Goal: Task Accomplishment & Management: Manage account settings

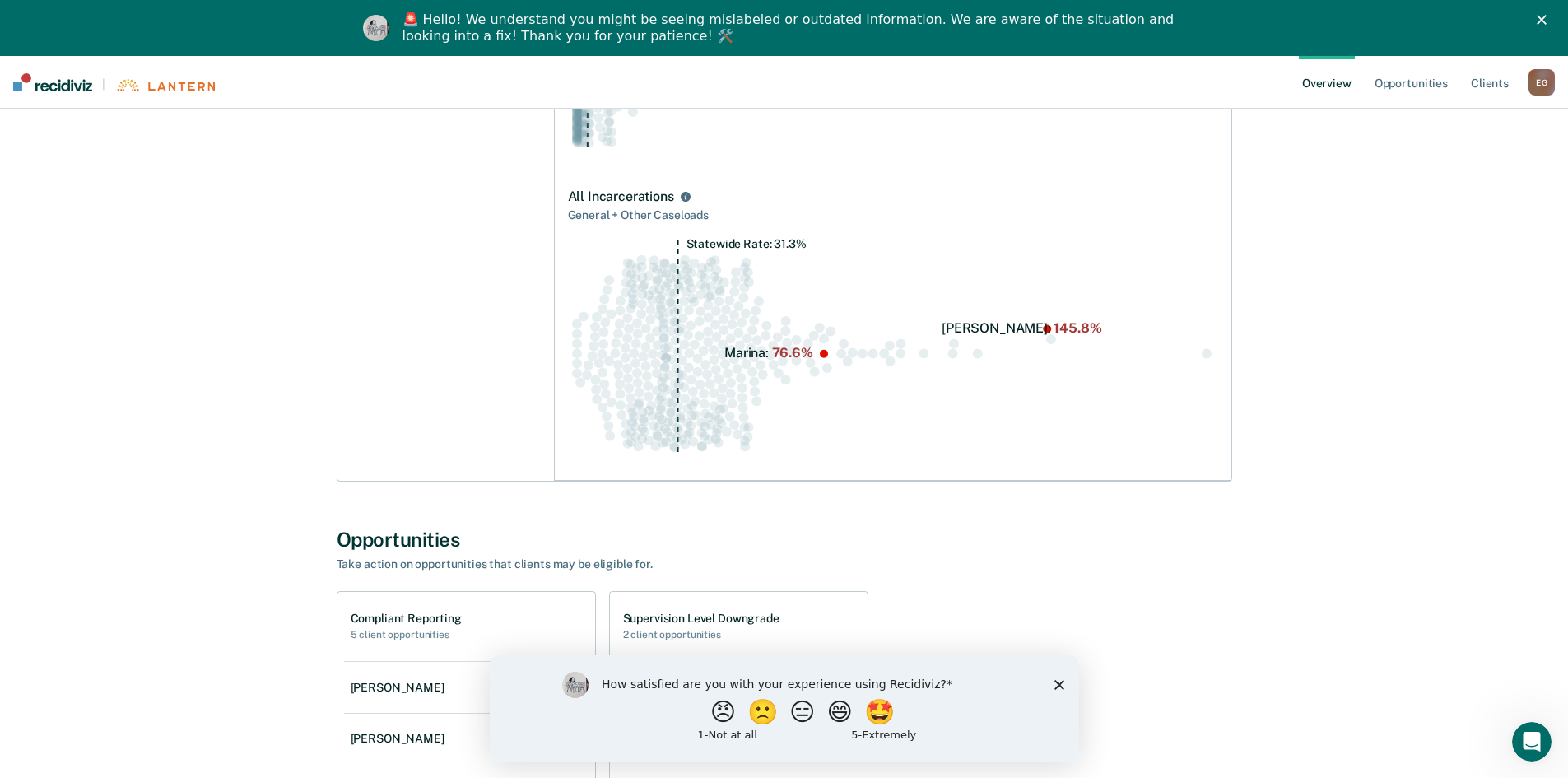
scroll to position [659, 0]
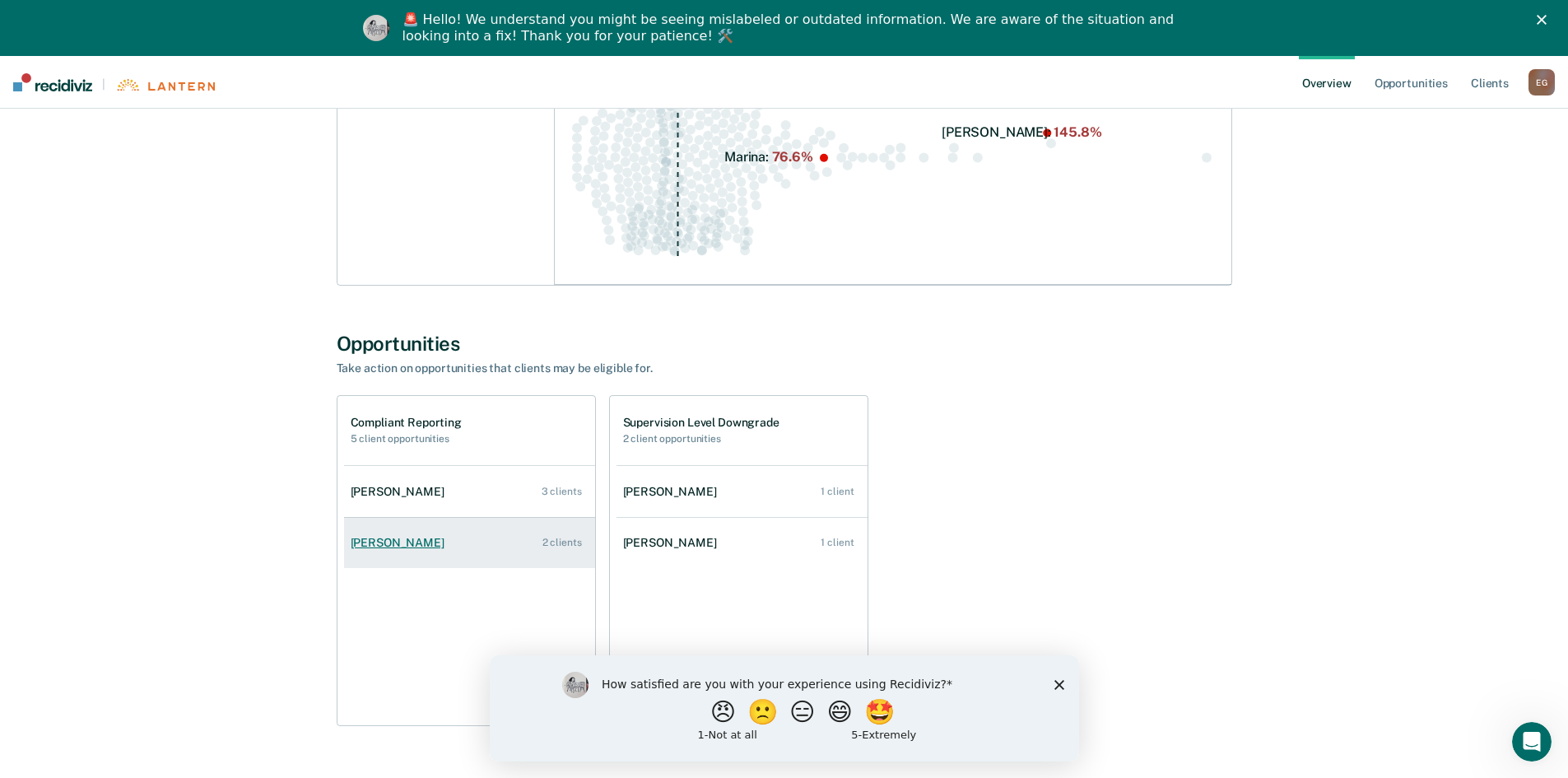
click at [504, 549] on link "[PERSON_NAME] 2 clients" at bounding box center [469, 543] width 251 height 47
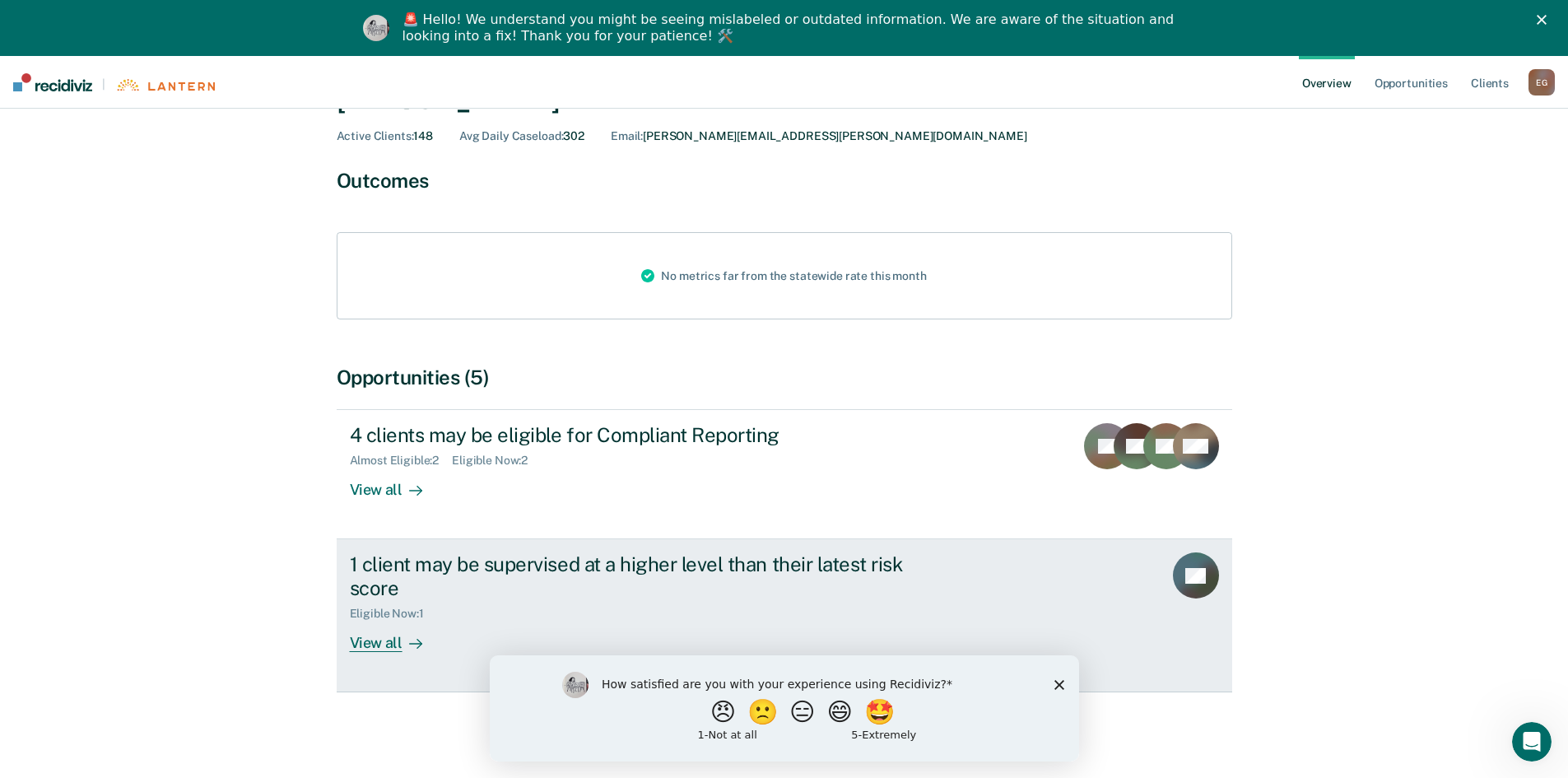
click at [377, 644] on div "View all" at bounding box center [395, 637] width 92 height 32
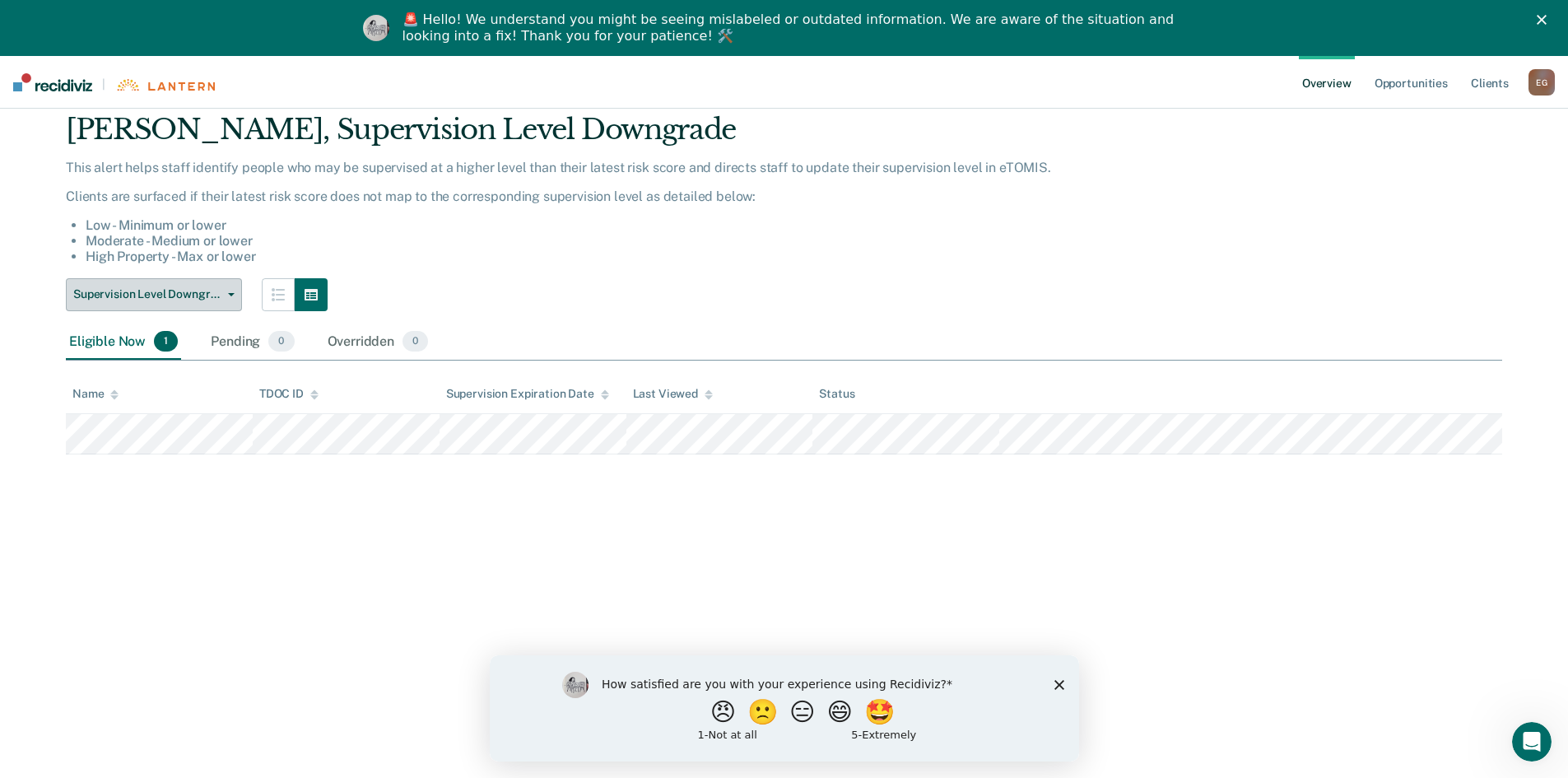
click at [165, 290] on span "Supervision Level Downgrade" at bounding box center [147, 294] width 148 height 14
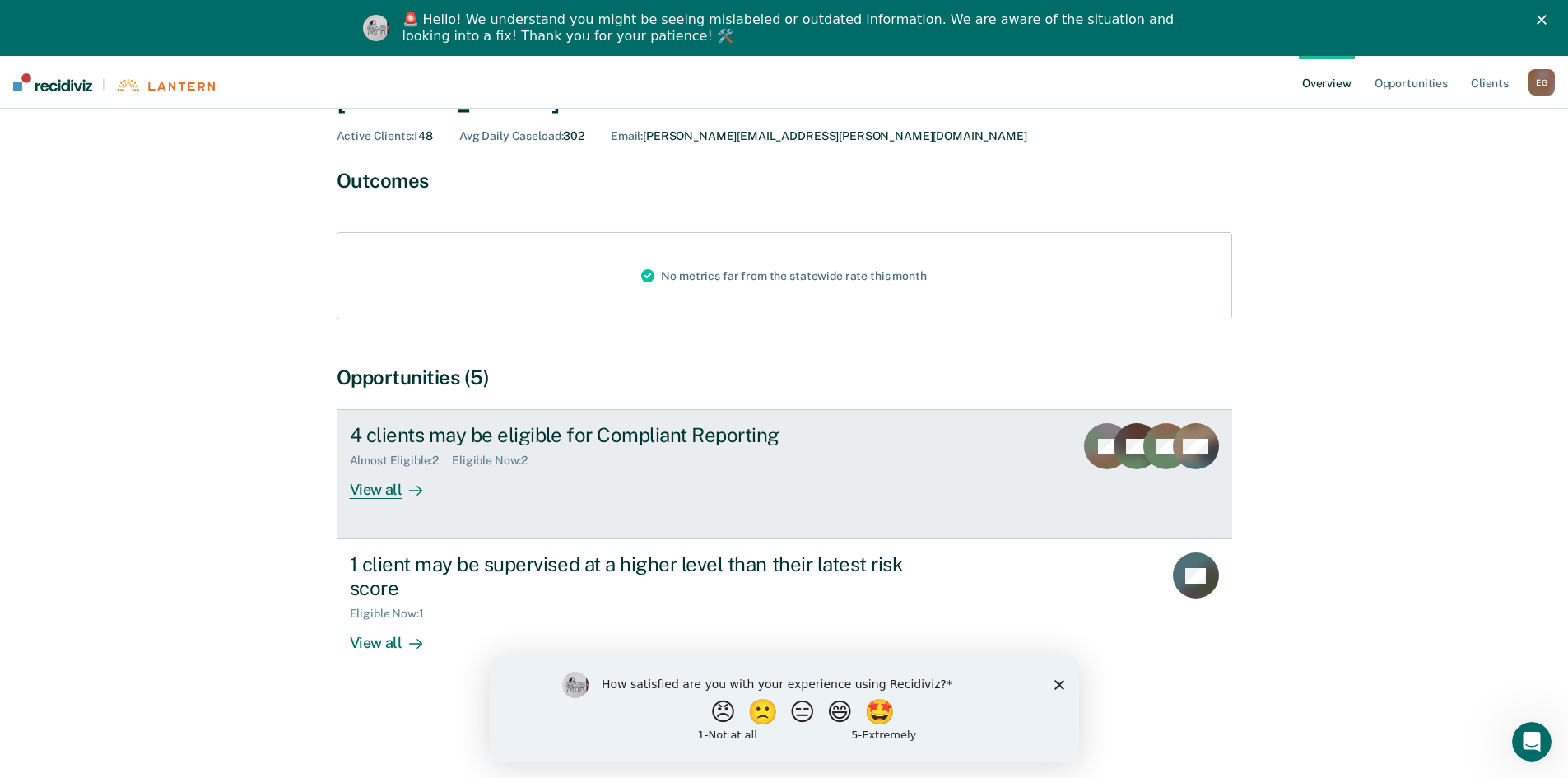
click at [393, 486] on div "View all" at bounding box center [395, 483] width 92 height 32
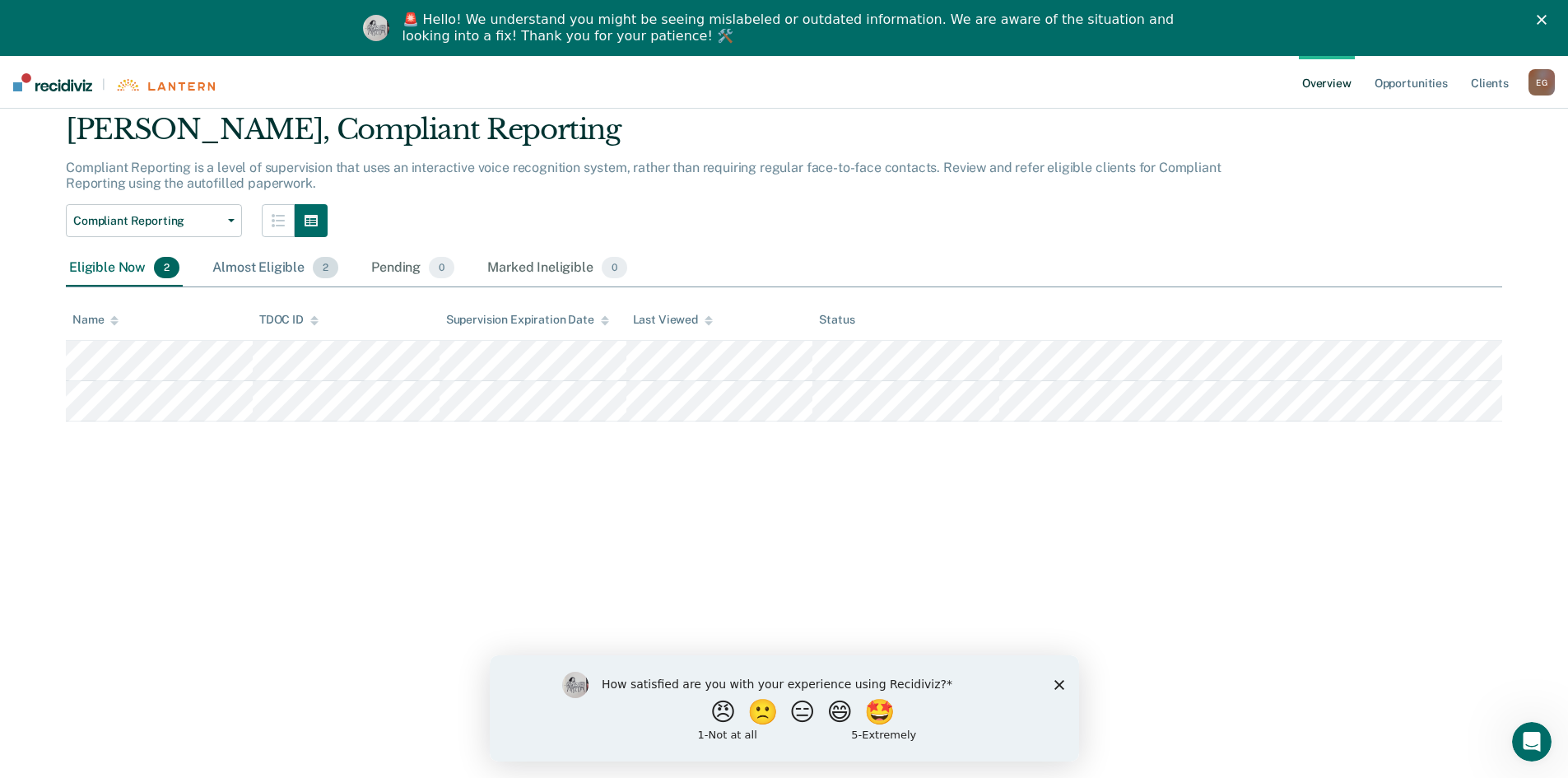
click at [282, 260] on div "Almost Eligible 2" at bounding box center [275, 268] width 133 height 36
click at [122, 262] on div "Eligible Now 2" at bounding box center [124, 268] width 117 height 36
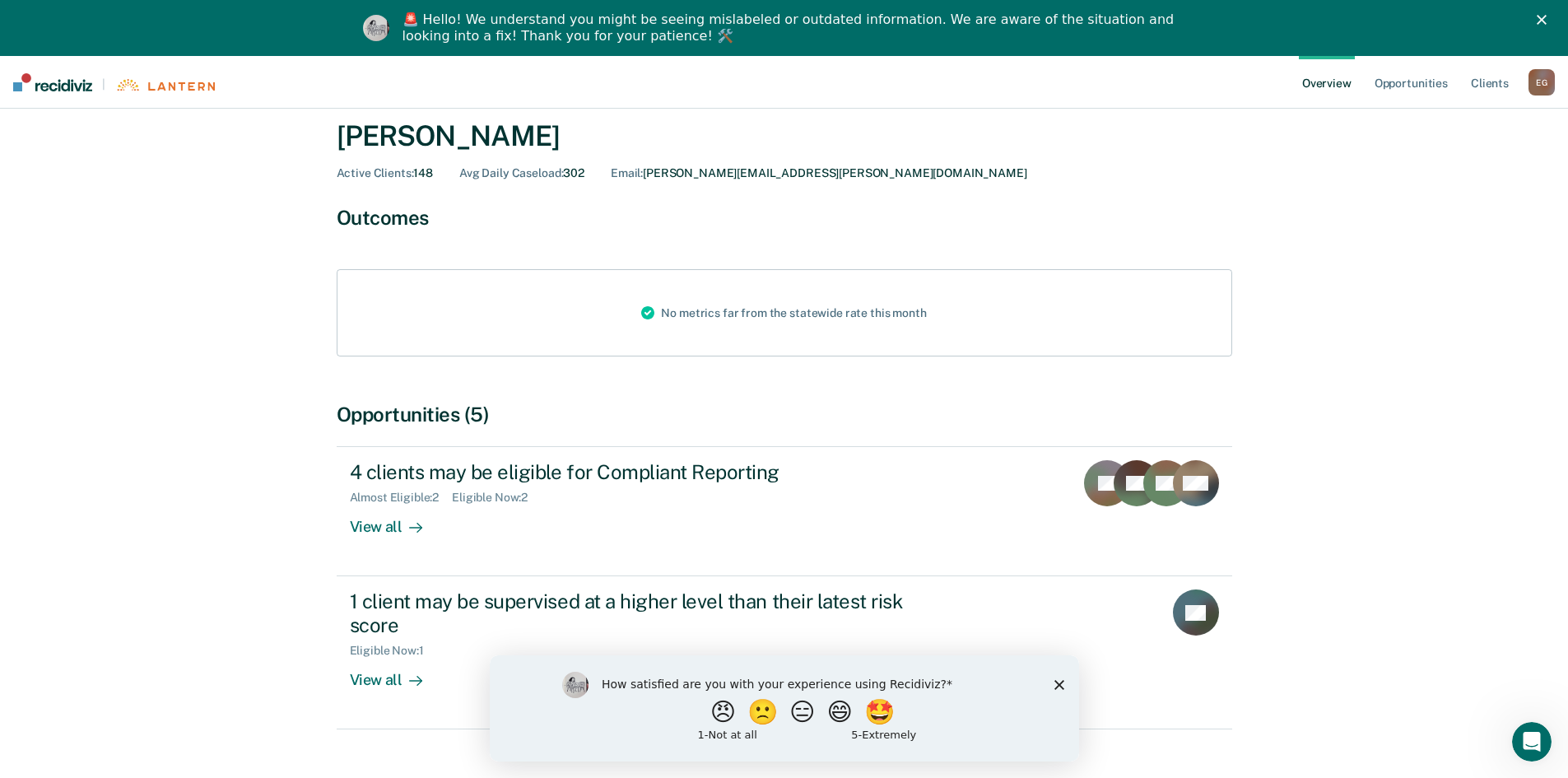
scroll to position [93, 0]
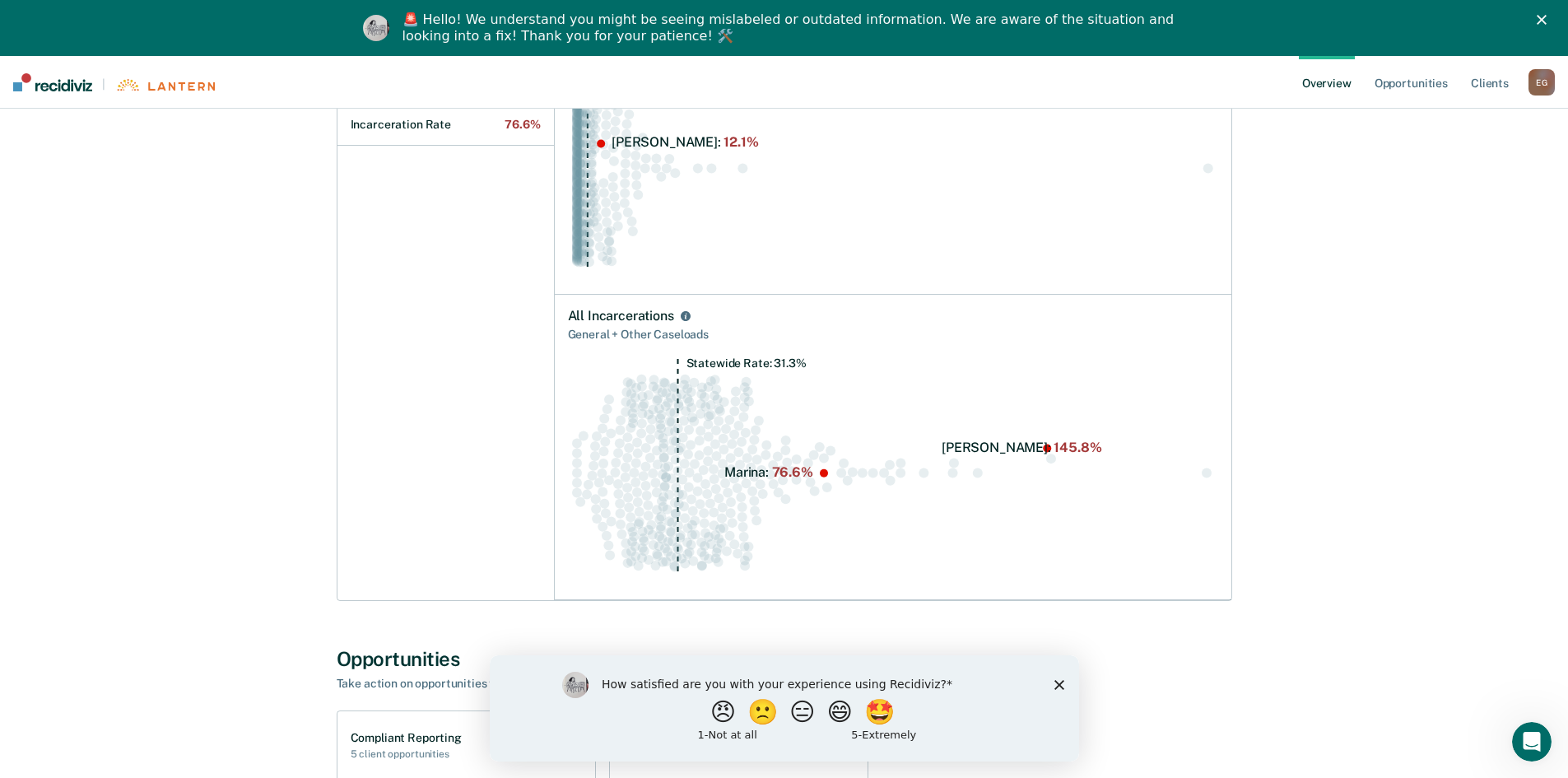
scroll to position [659, 0]
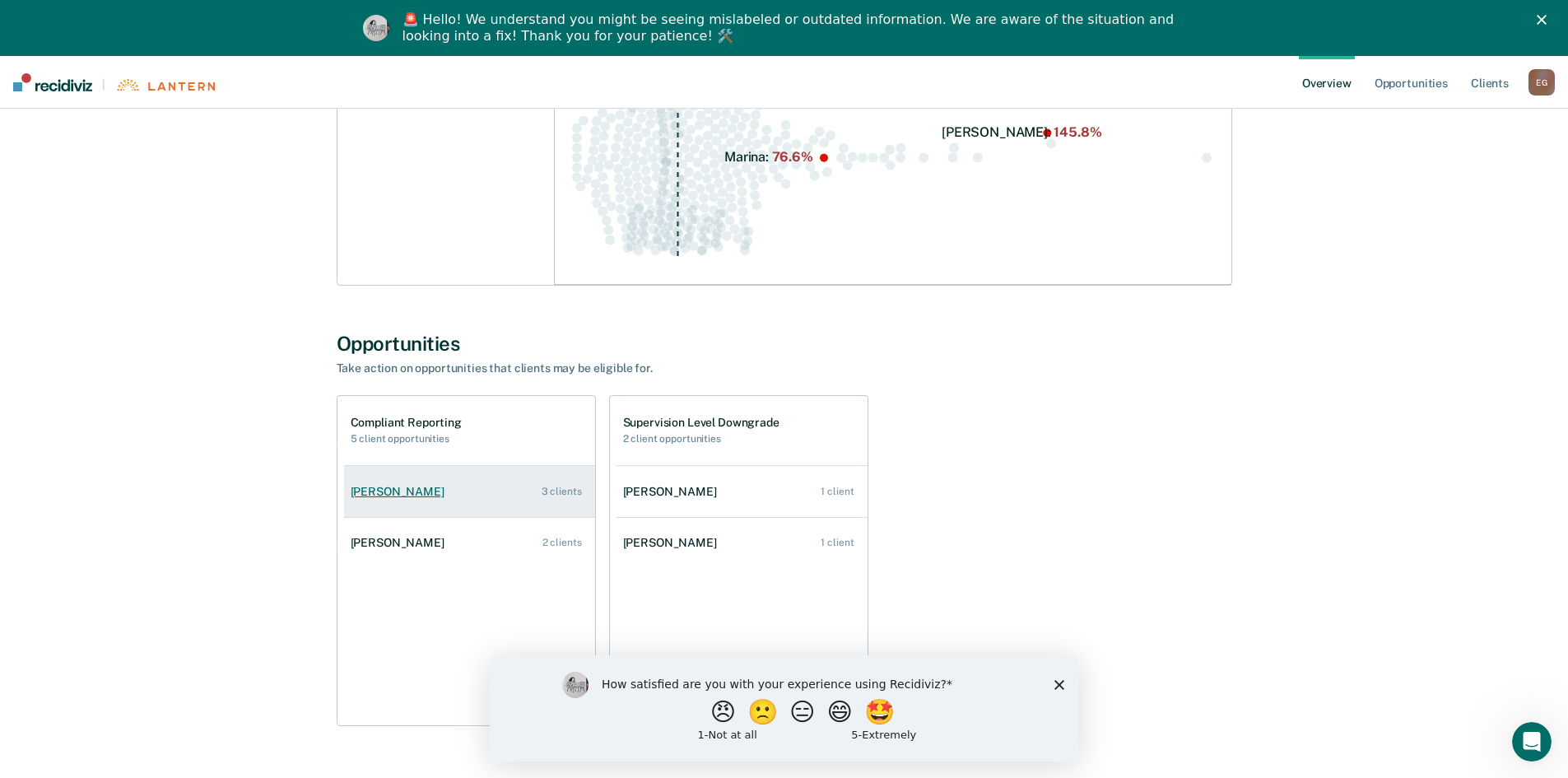
click at [429, 479] on link "[PERSON_NAME] 3 clients" at bounding box center [469, 492] width 251 height 47
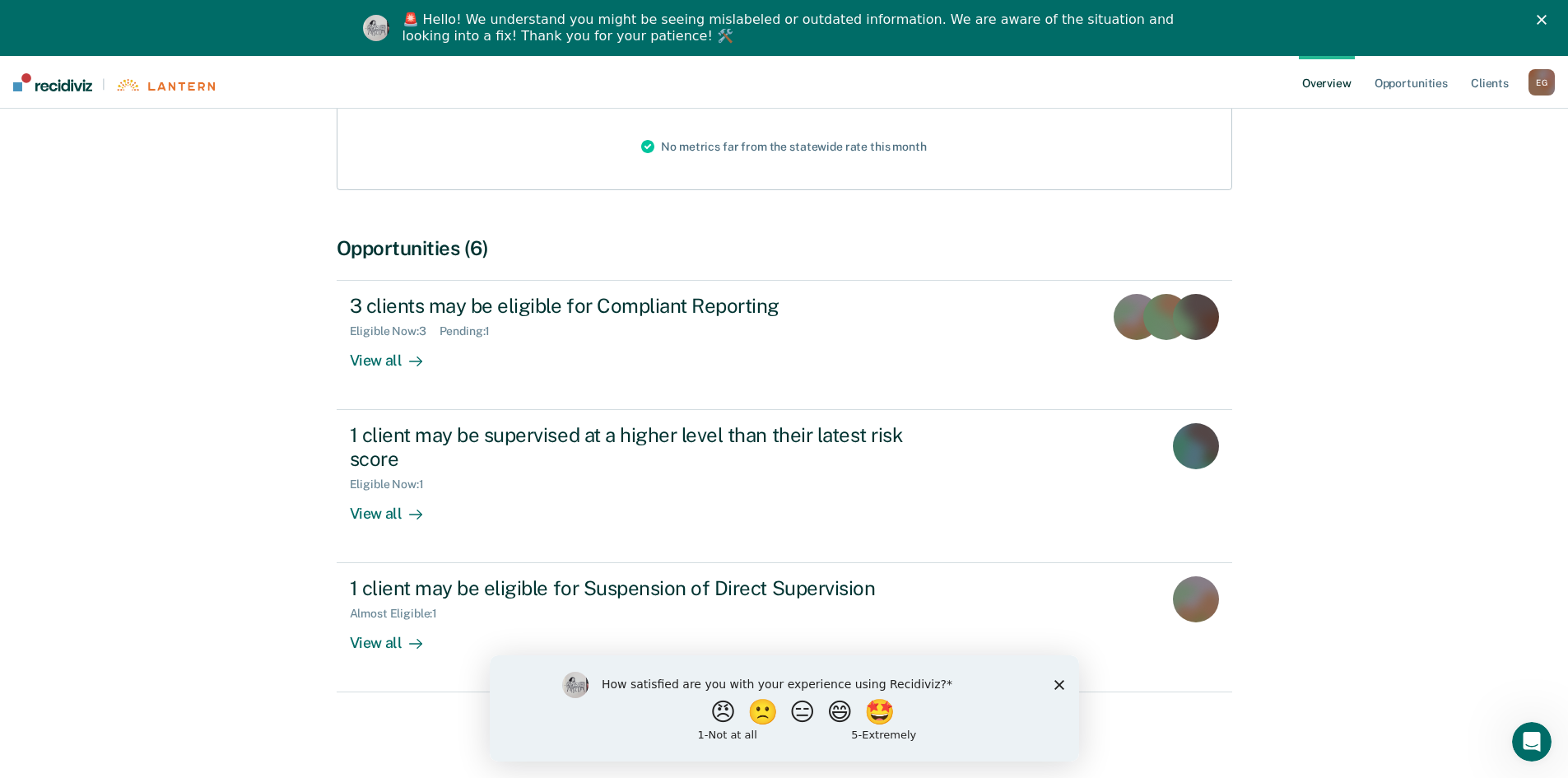
scroll to position [222, 0]
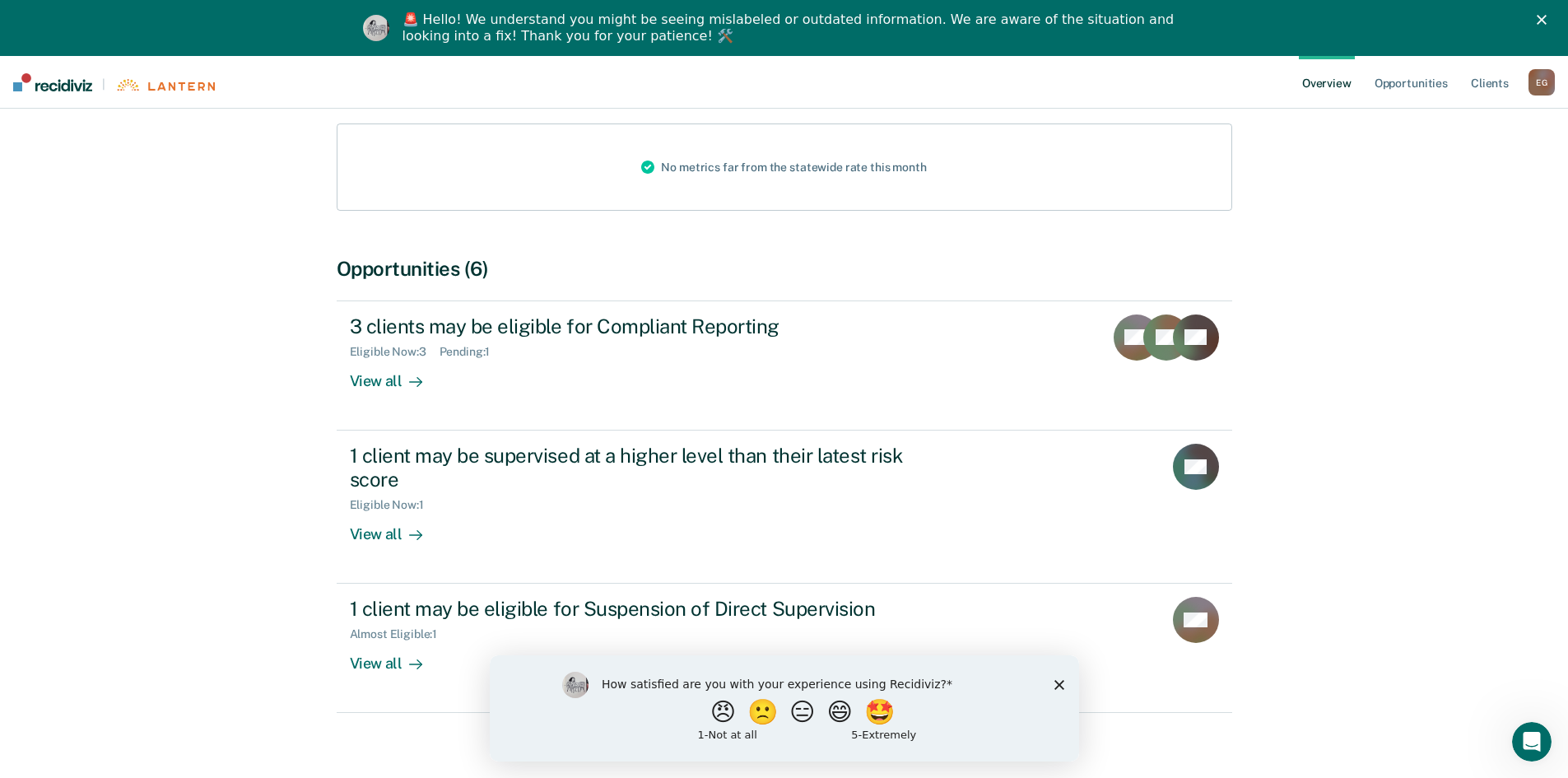
scroll to position [659, 0]
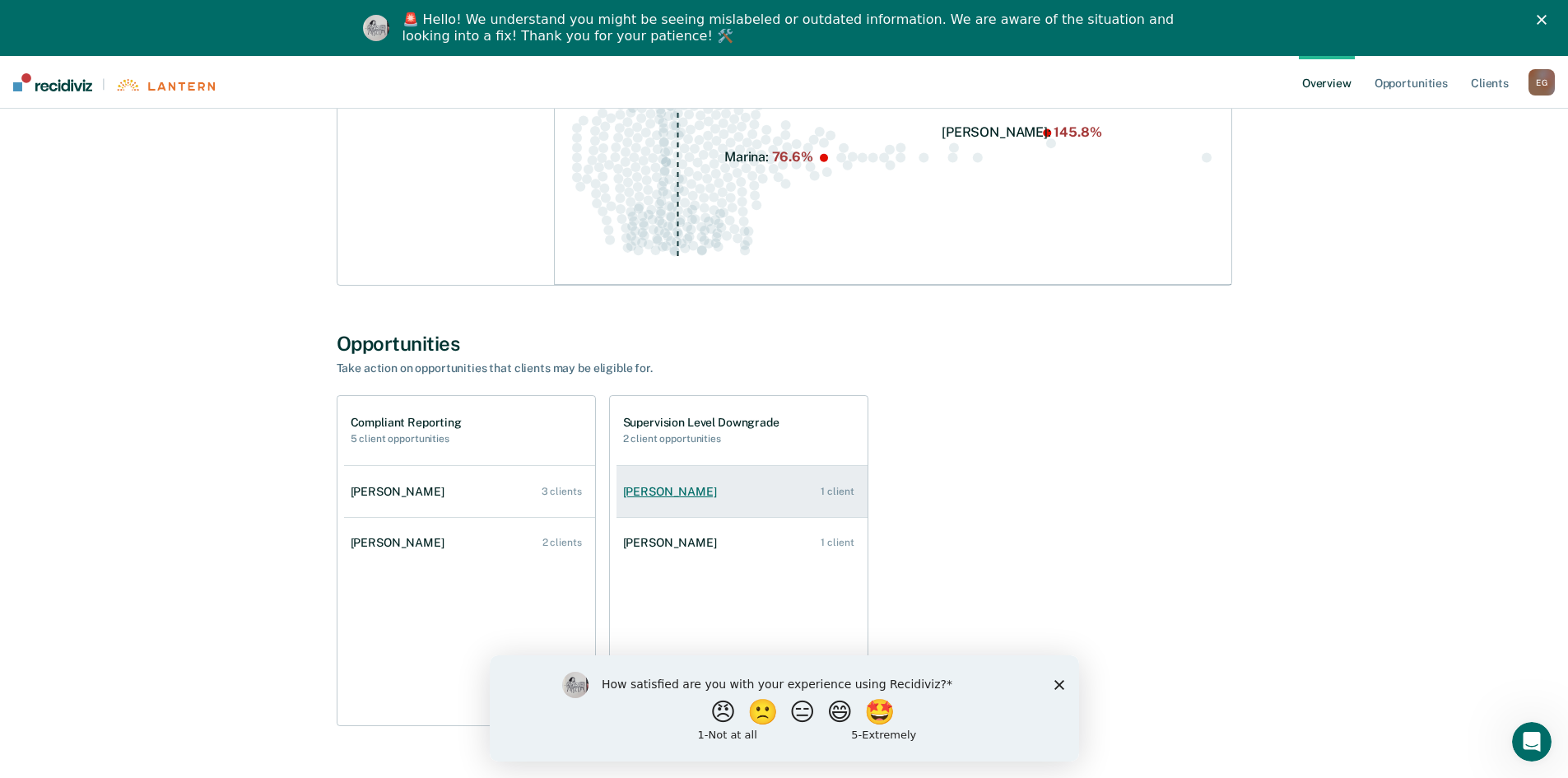
click at [671, 491] on div "[PERSON_NAME]" at bounding box center [673, 492] width 101 height 14
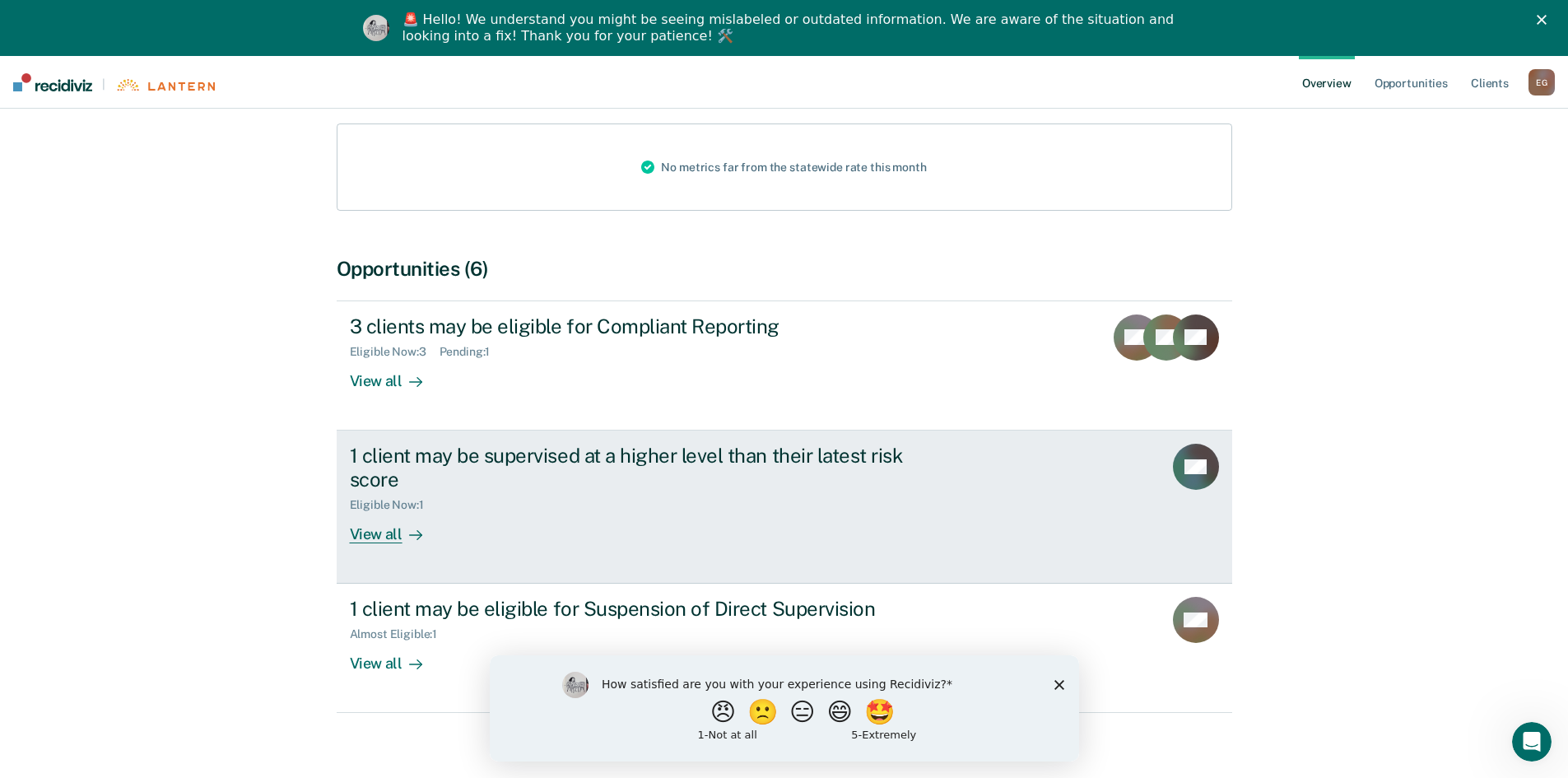
click at [371, 511] on div "View all" at bounding box center [395, 527] width 92 height 32
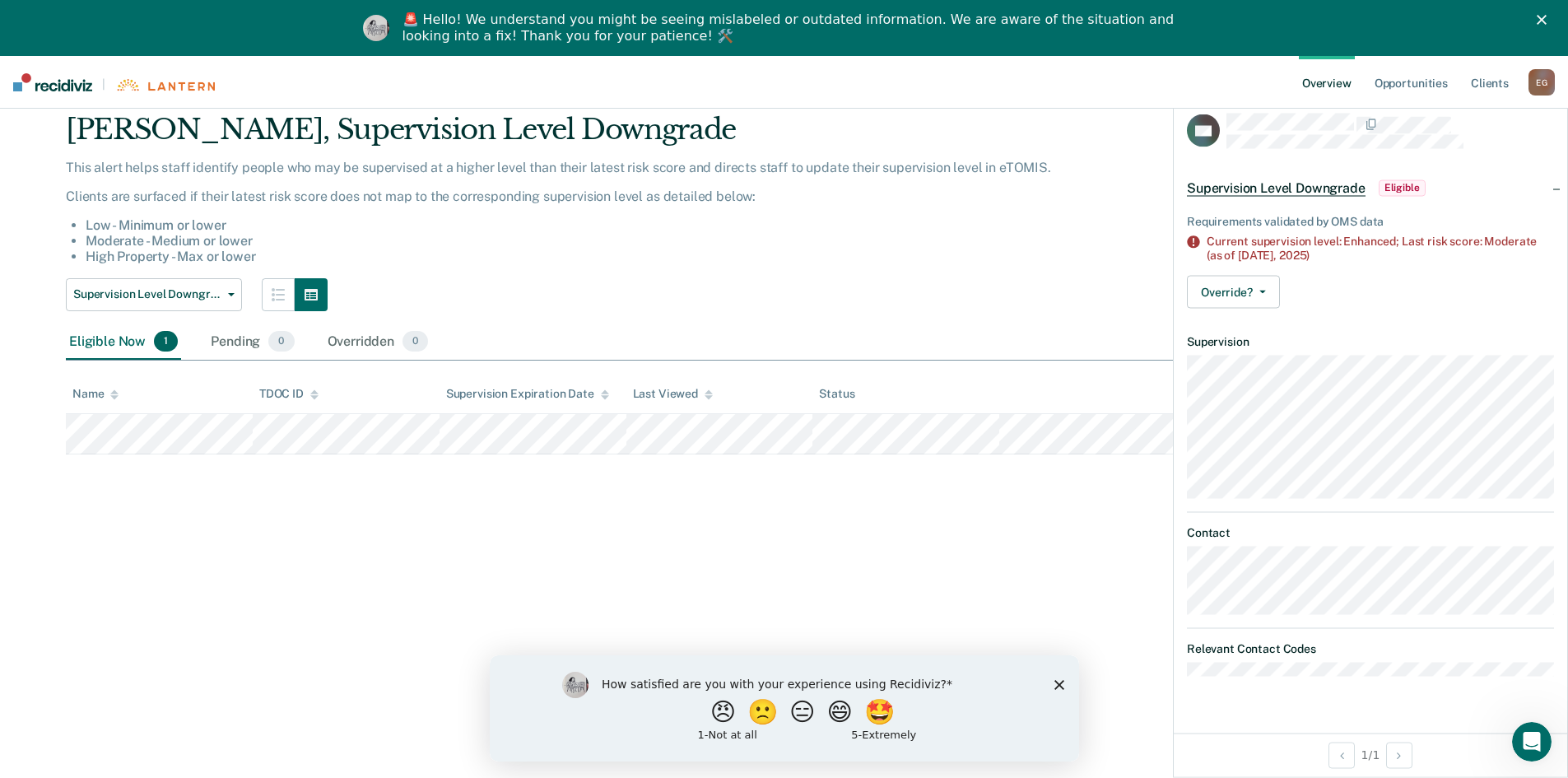
click at [705, 585] on div "[PERSON_NAME] Overview / [PERSON_NAME] Profile / Supervision Level Downgrade [P…" at bounding box center [783, 399] width 1528 height 653
click at [493, 520] on div "[PERSON_NAME] Overview / [PERSON_NAME] Profile / Supervision Level Downgrade [P…" at bounding box center [783, 399] width 1528 height 653
click at [883, 723] on button "🤩" at bounding box center [879, 710] width 45 height 33
click at [885, 696] on button "🤩" at bounding box center [879, 710] width 45 height 33
click at [1062, 691] on icon "Close survey" at bounding box center [1059, 692] width 10 height 10
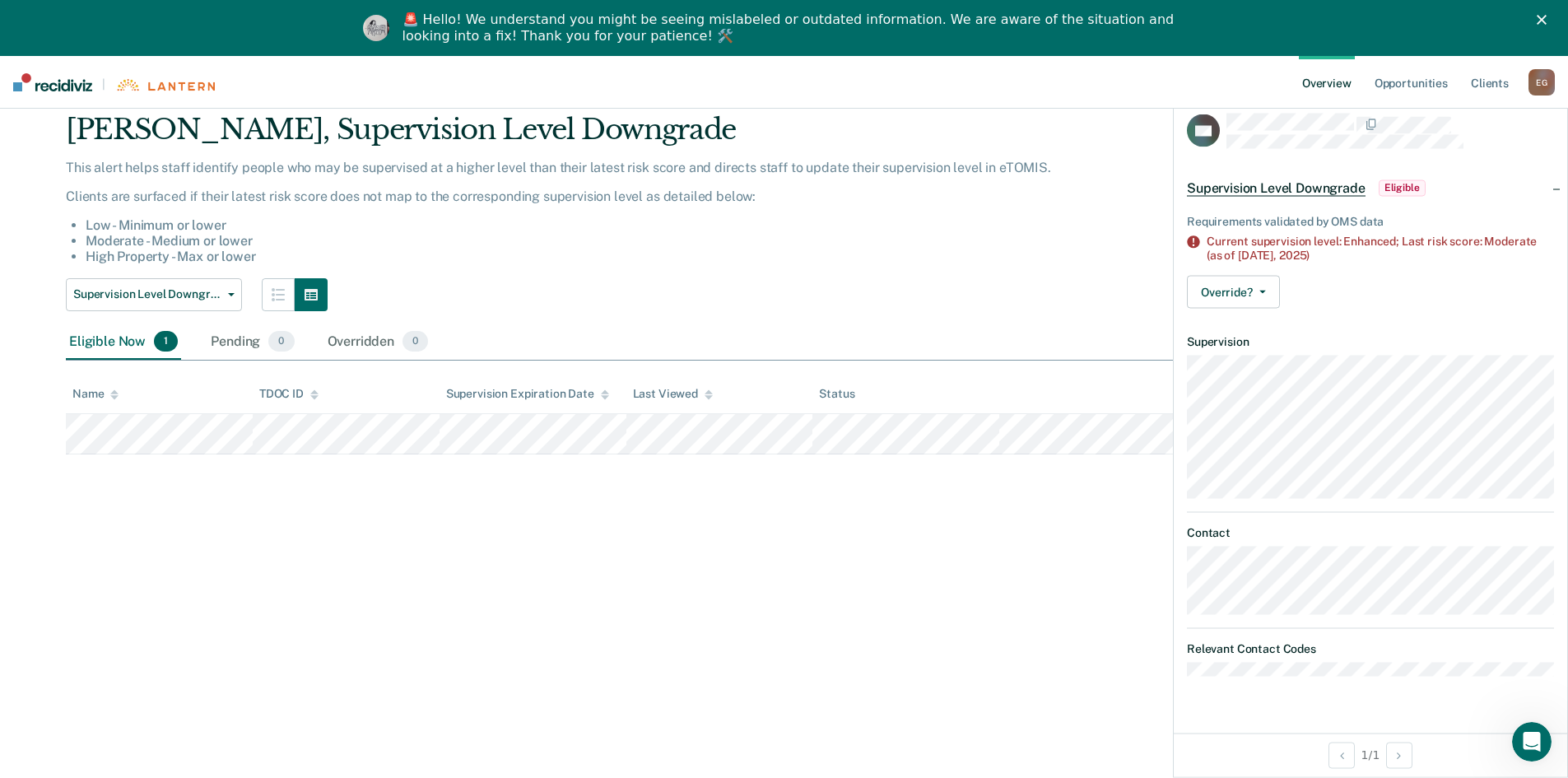
click at [542, 255] on li "High Property - Max or lower" at bounding box center [663, 256] width 1157 height 16
click at [711, 16] on div "🚨 Hello! We understand you might be seeing mislabeled or outdated information. …" at bounding box center [791, 28] width 777 height 33
click at [685, 226] on li "Low - Minimum or lower" at bounding box center [663, 225] width 1157 height 16
click at [380, 17] on img "Intercom messenger" at bounding box center [376, 28] width 26 height 26
click at [463, 220] on li "Low - Minimum or lower" at bounding box center [663, 225] width 1157 height 16
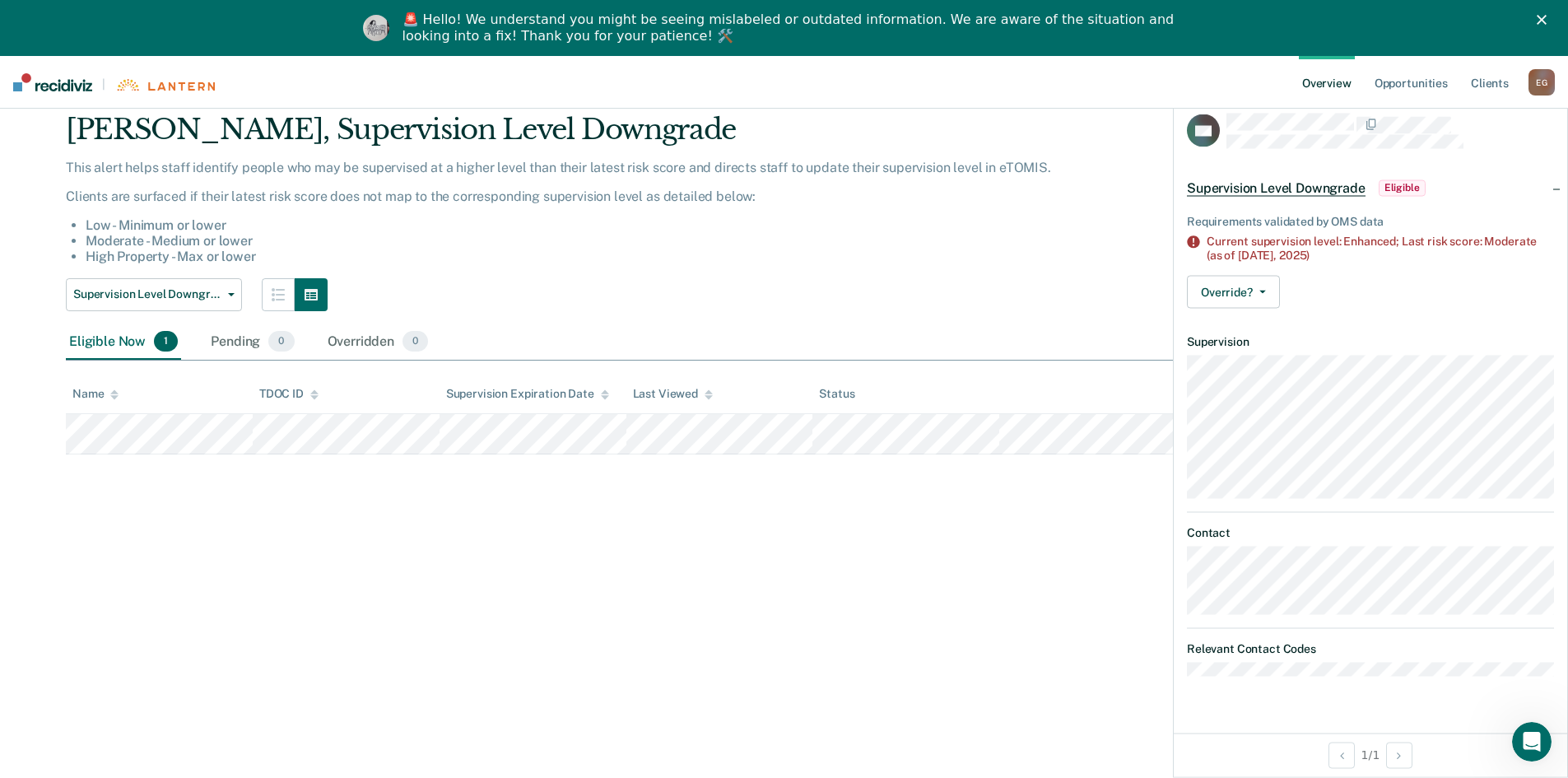
click at [1539, 75] on div "E G" at bounding box center [1541, 82] width 26 height 26
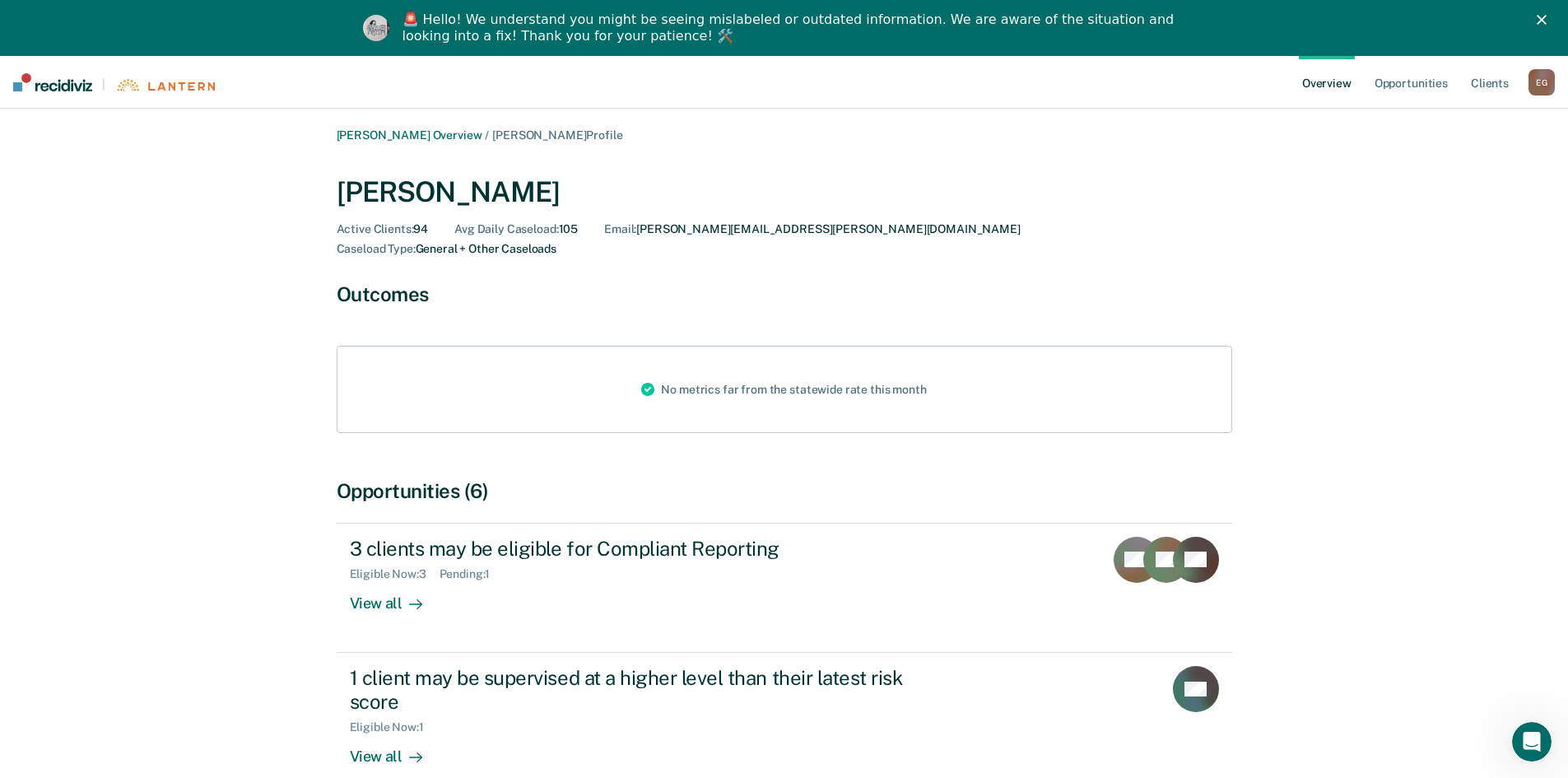
click at [1320, 80] on link "Overview" at bounding box center [1327, 82] width 56 height 52
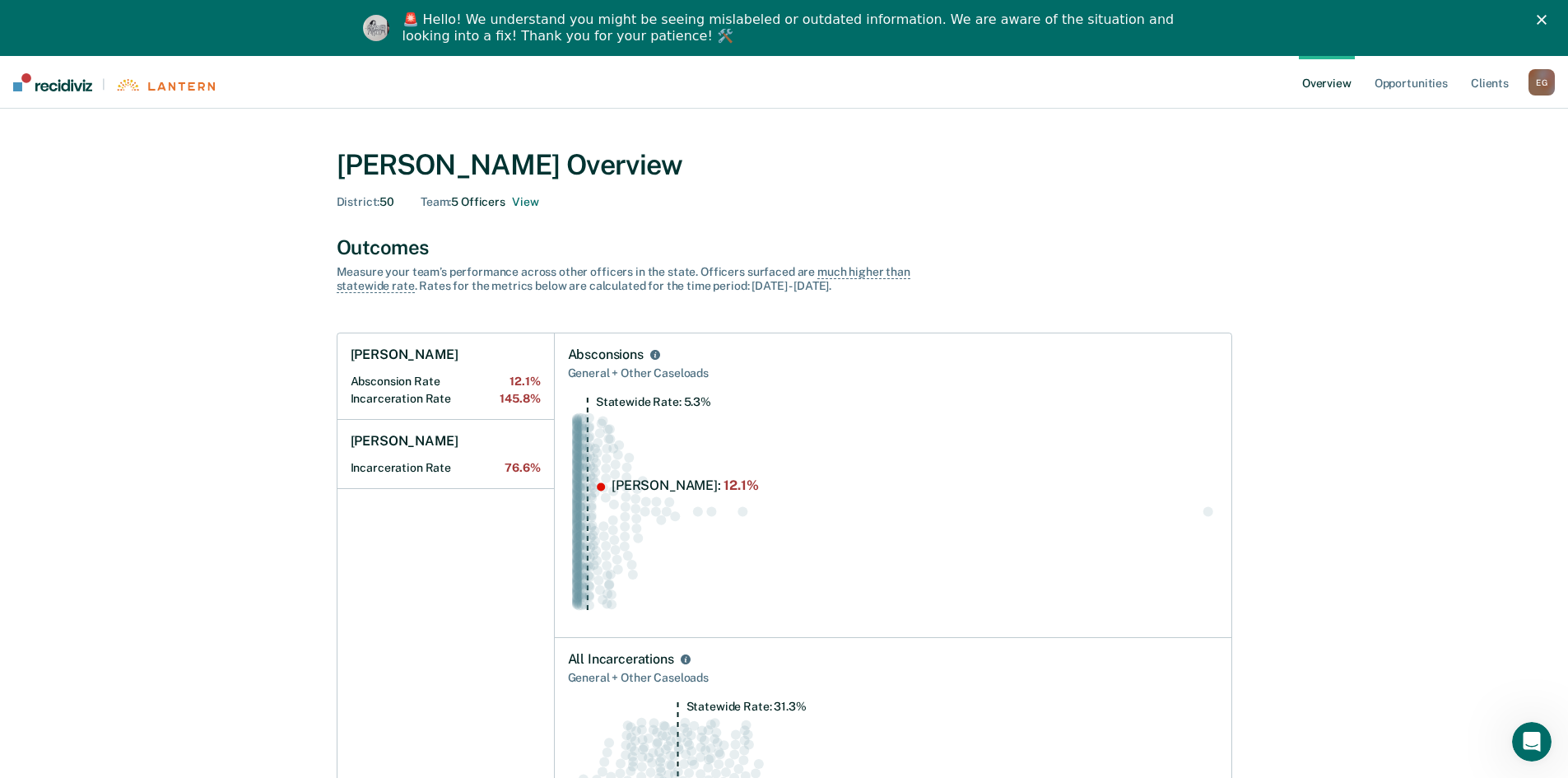
click at [484, 198] on div "Team : 5 Officers View" at bounding box center [479, 202] width 117 height 14
click at [478, 206] on div "Team : 5 Officers View" at bounding box center [479, 202] width 117 height 14
click at [527, 202] on button "View" at bounding box center [525, 202] width 26 height 14
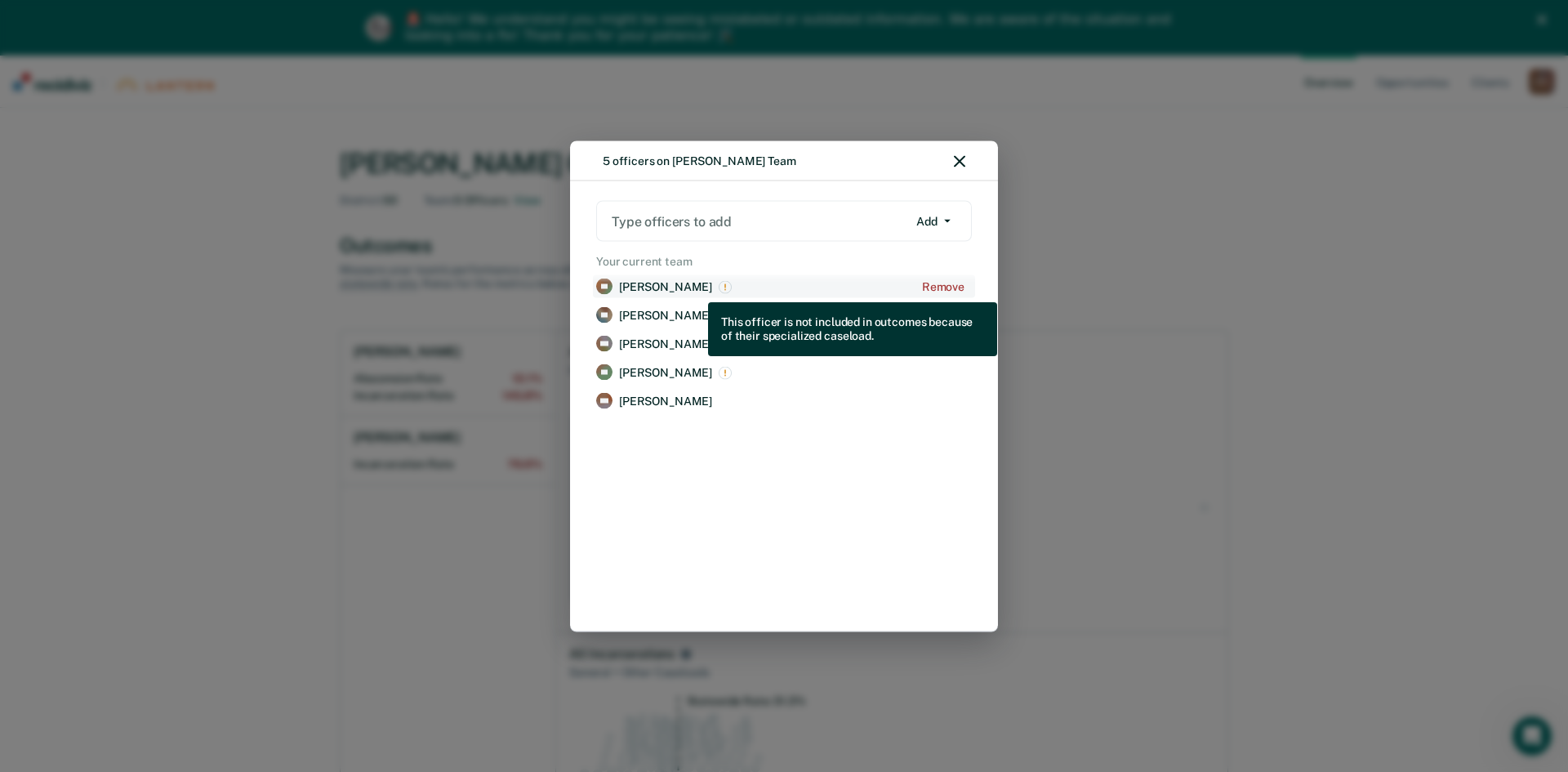
click at [718, 290] on img "View supervision staff details for James King" at bounding box center [725, 287] width 13 height 13
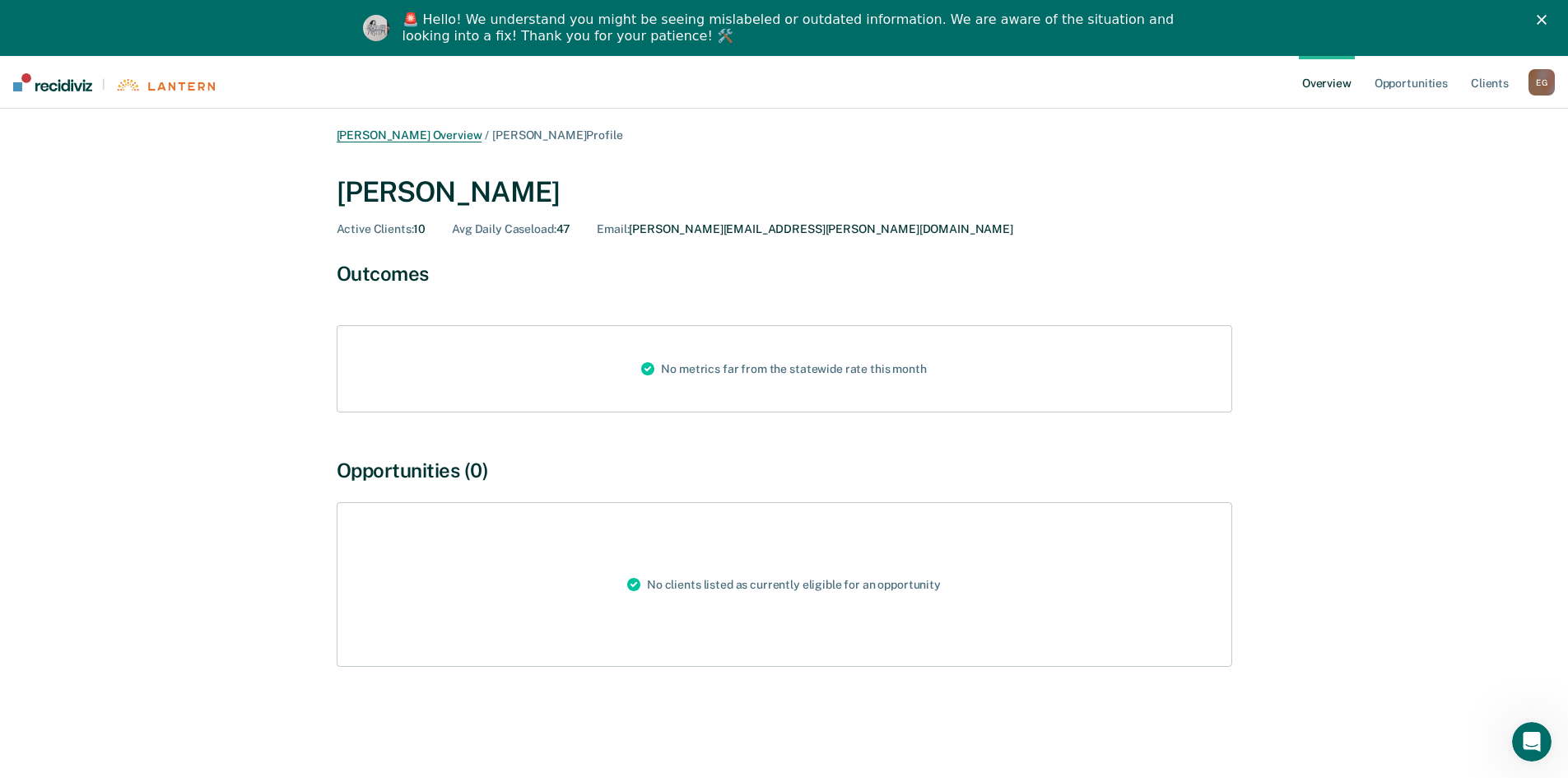
click at [434, 132] on link "[PERSON_NAME] Overview" at bounding box center [410, 135] width 145 height 14
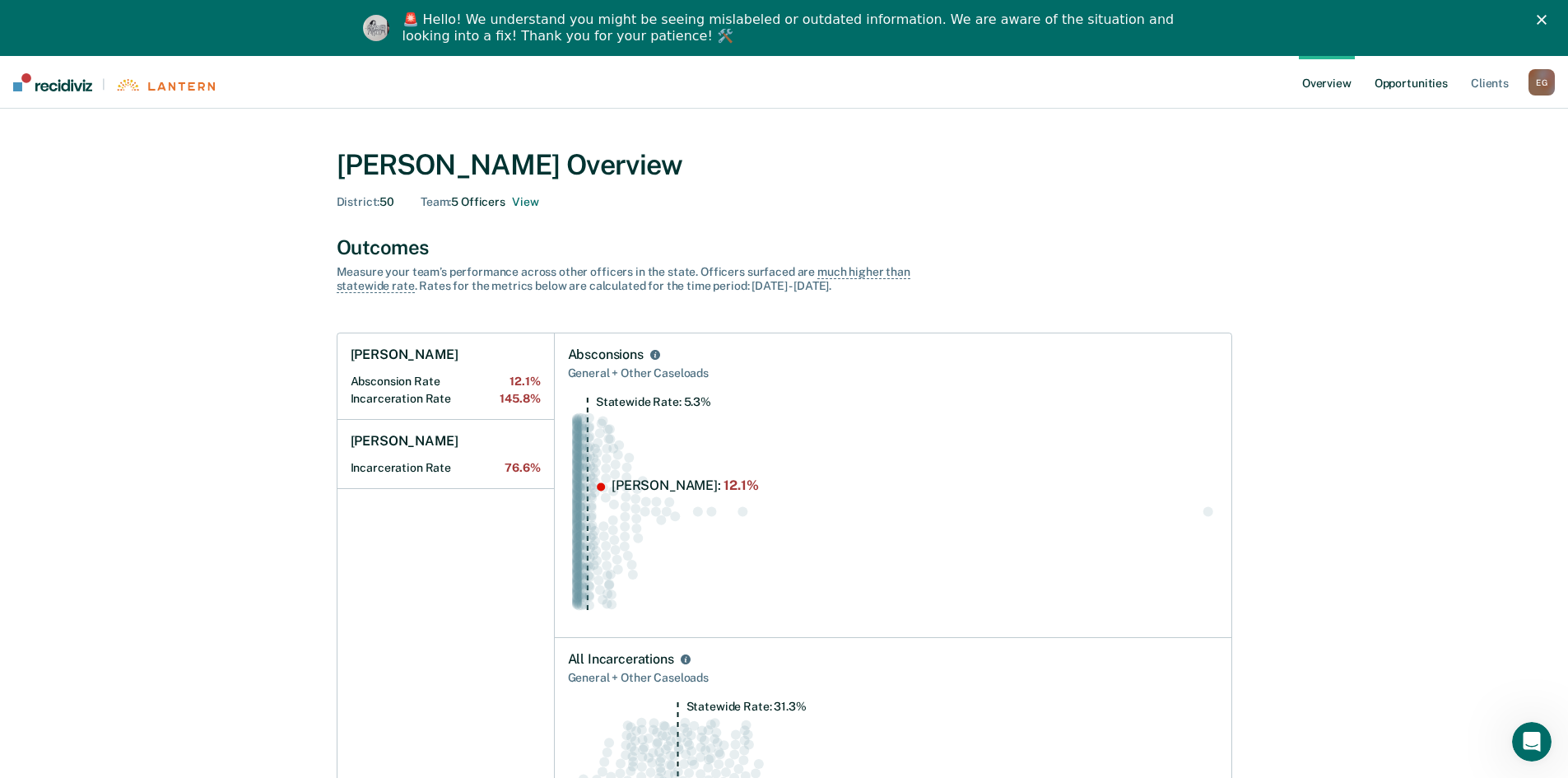
click at [1421, 75] on link "Opportunities" at bounding box center [1411, 82] width 80 height 52
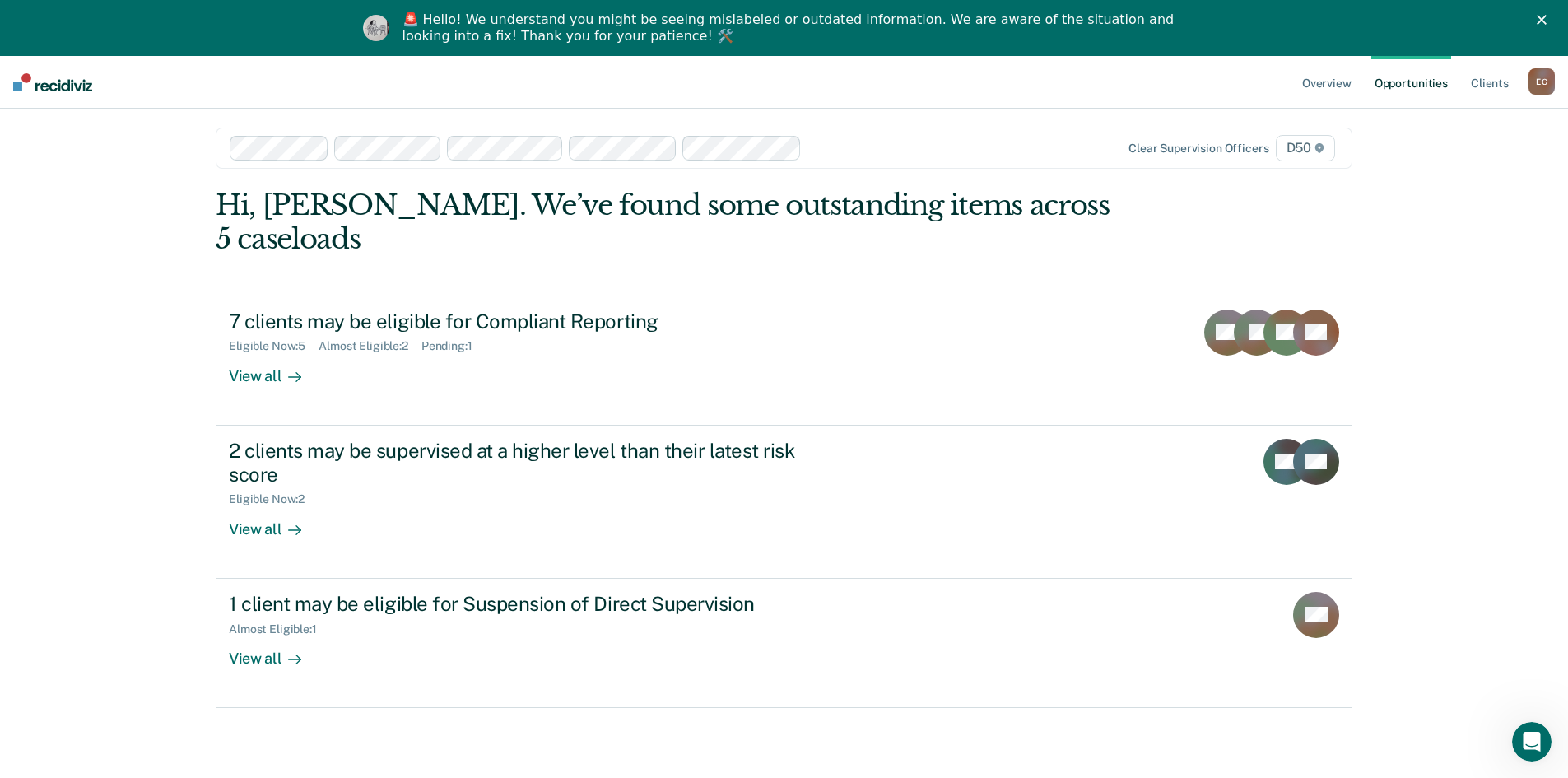
scroll to position [56, 0]
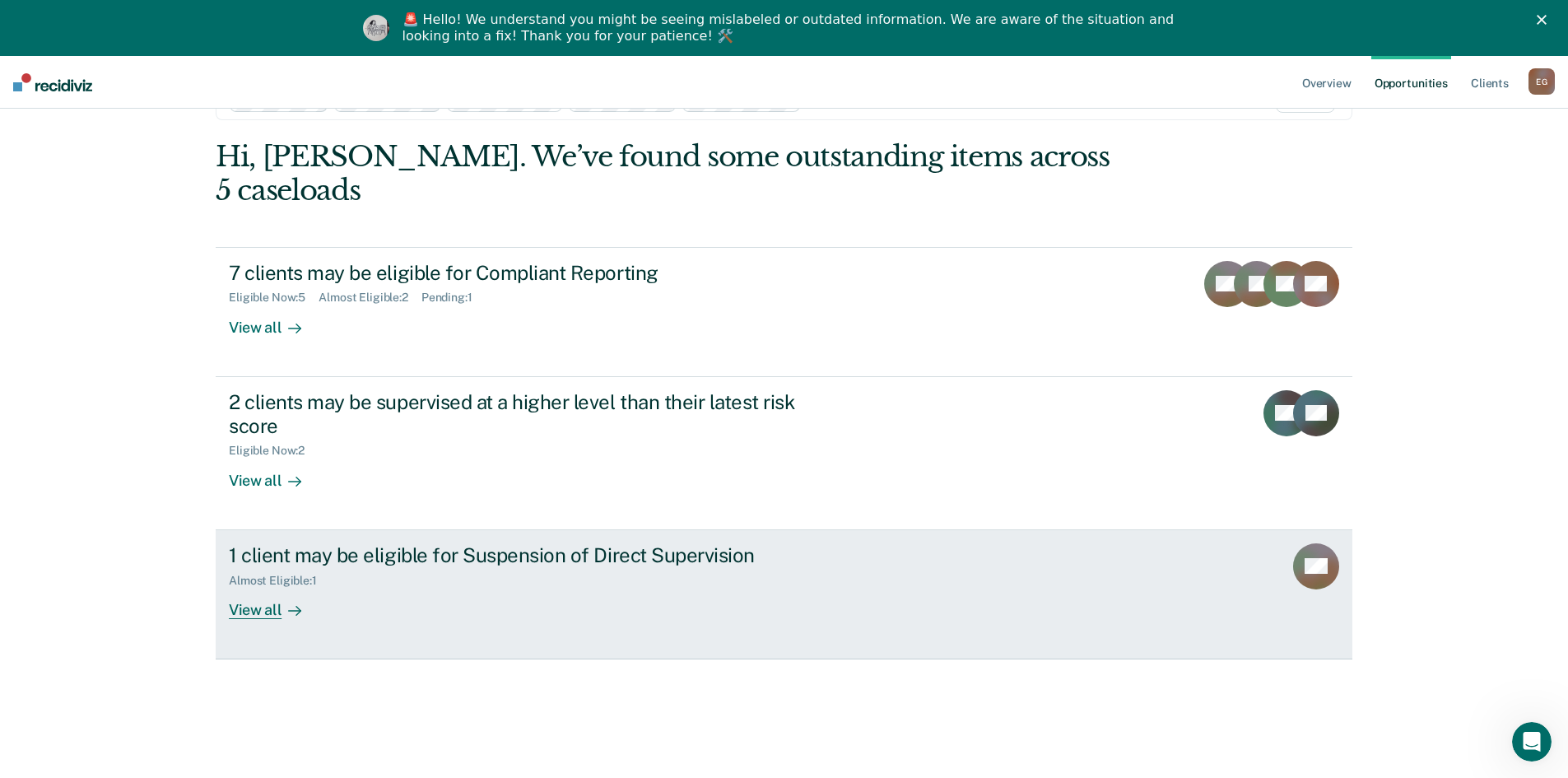
click at [266, 587] on div "View all" at bounding box center [275, 603] width 92 height 32
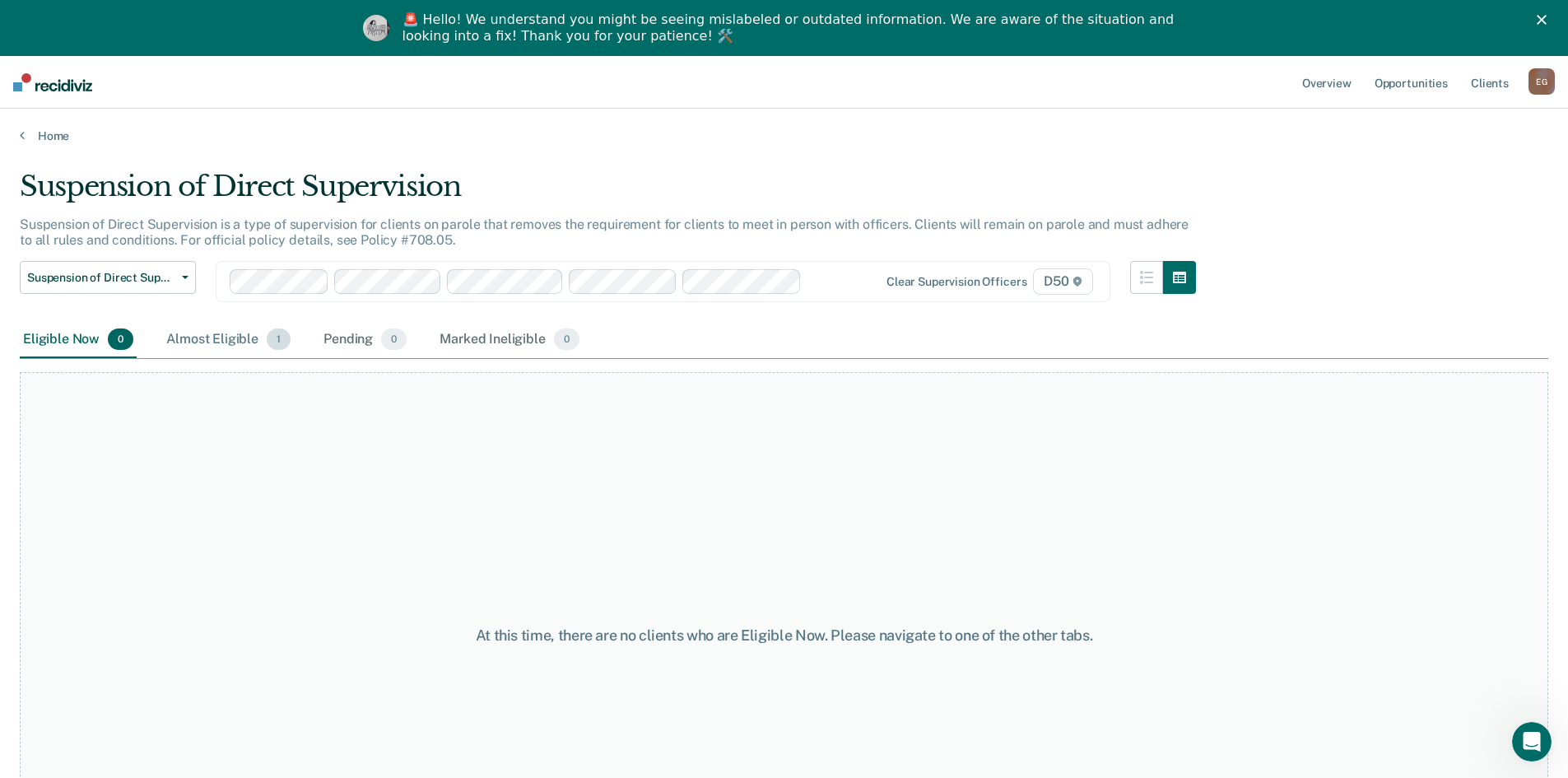
click at [243, 336] on div "Almost Eligible 1" at bounding box center [228, 340] width 131 height 36
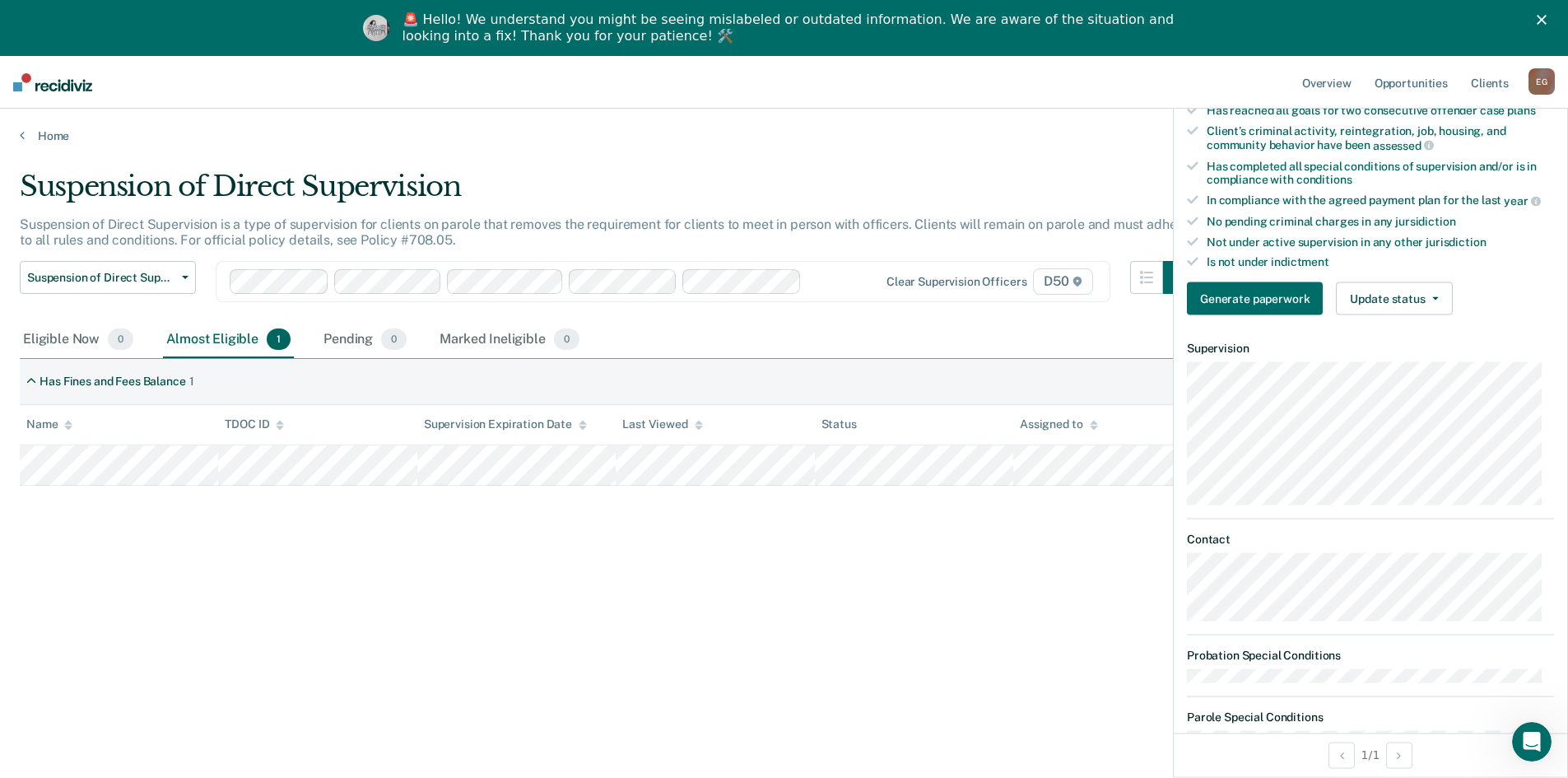
scroll to position [411, 0]
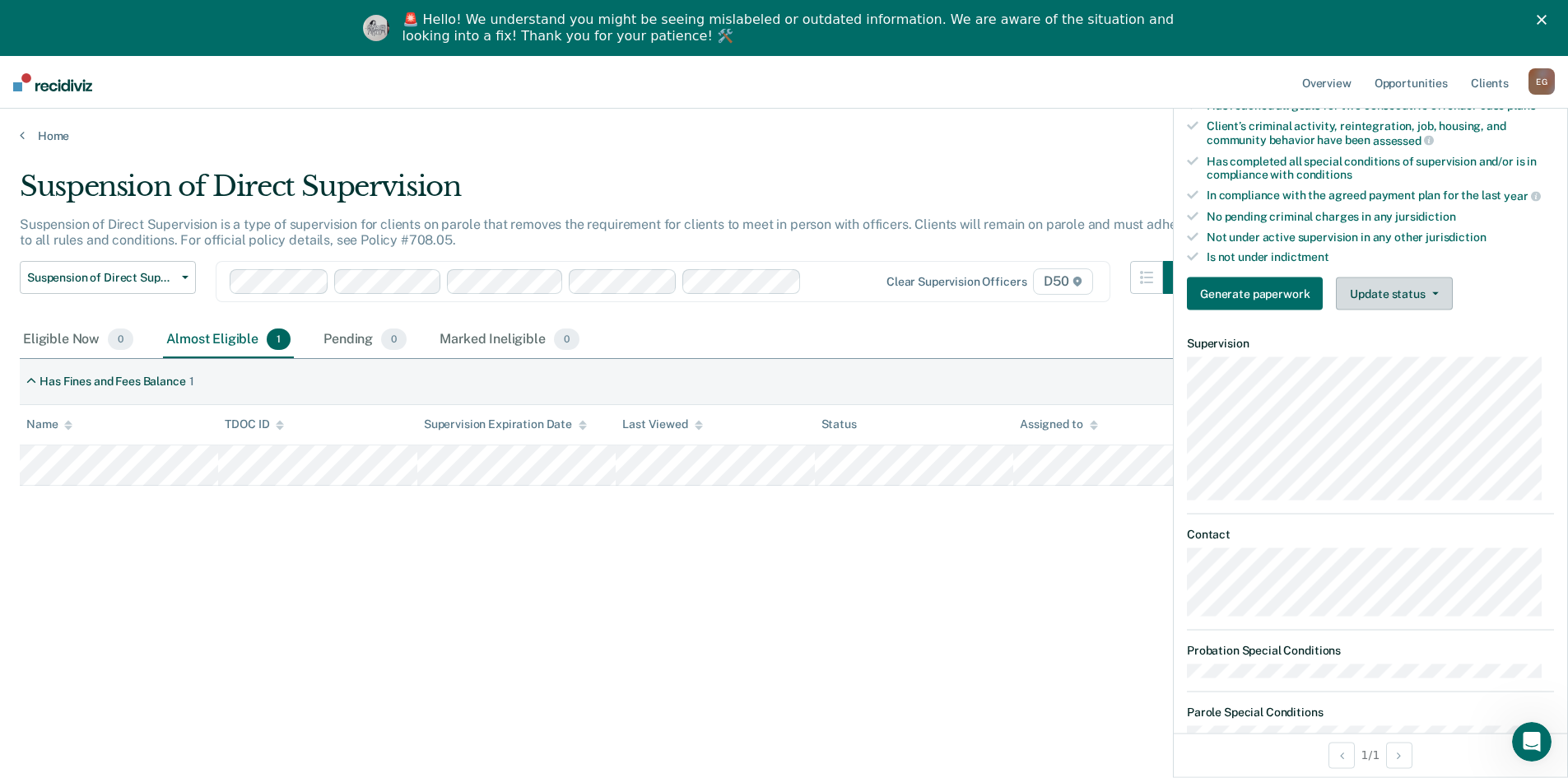
click at [1392, 294] on button "Update status" at bounding box center [1393, 293] width 116 height 33
click at [1394, 353] on button "Mark Ineligible" at bounding box center [1415, 359] width 159 height 26
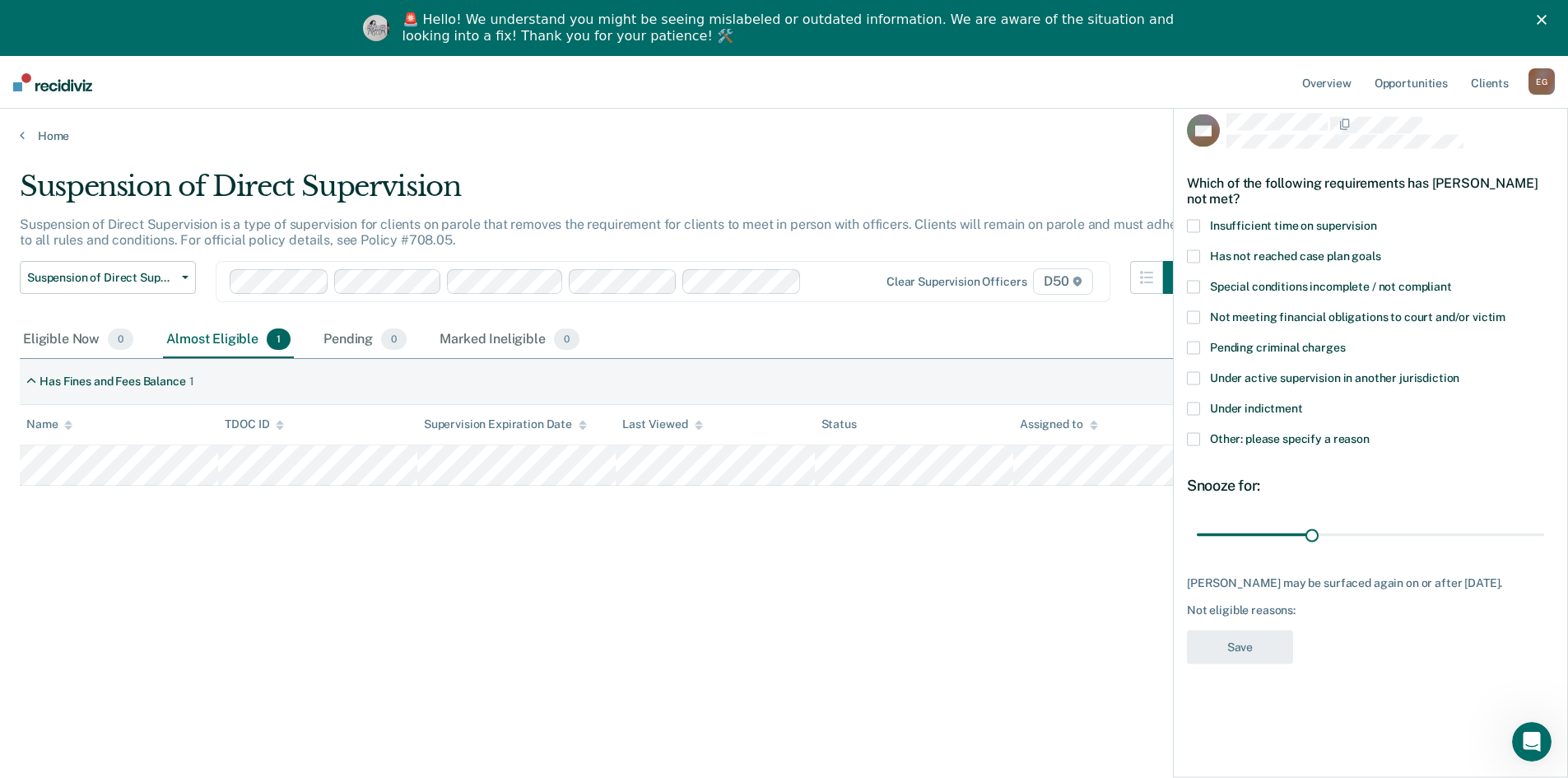
click at [1308, 437] on span "Other: please specify a reason" at bounding box center [1289, 439] width 160 height 14
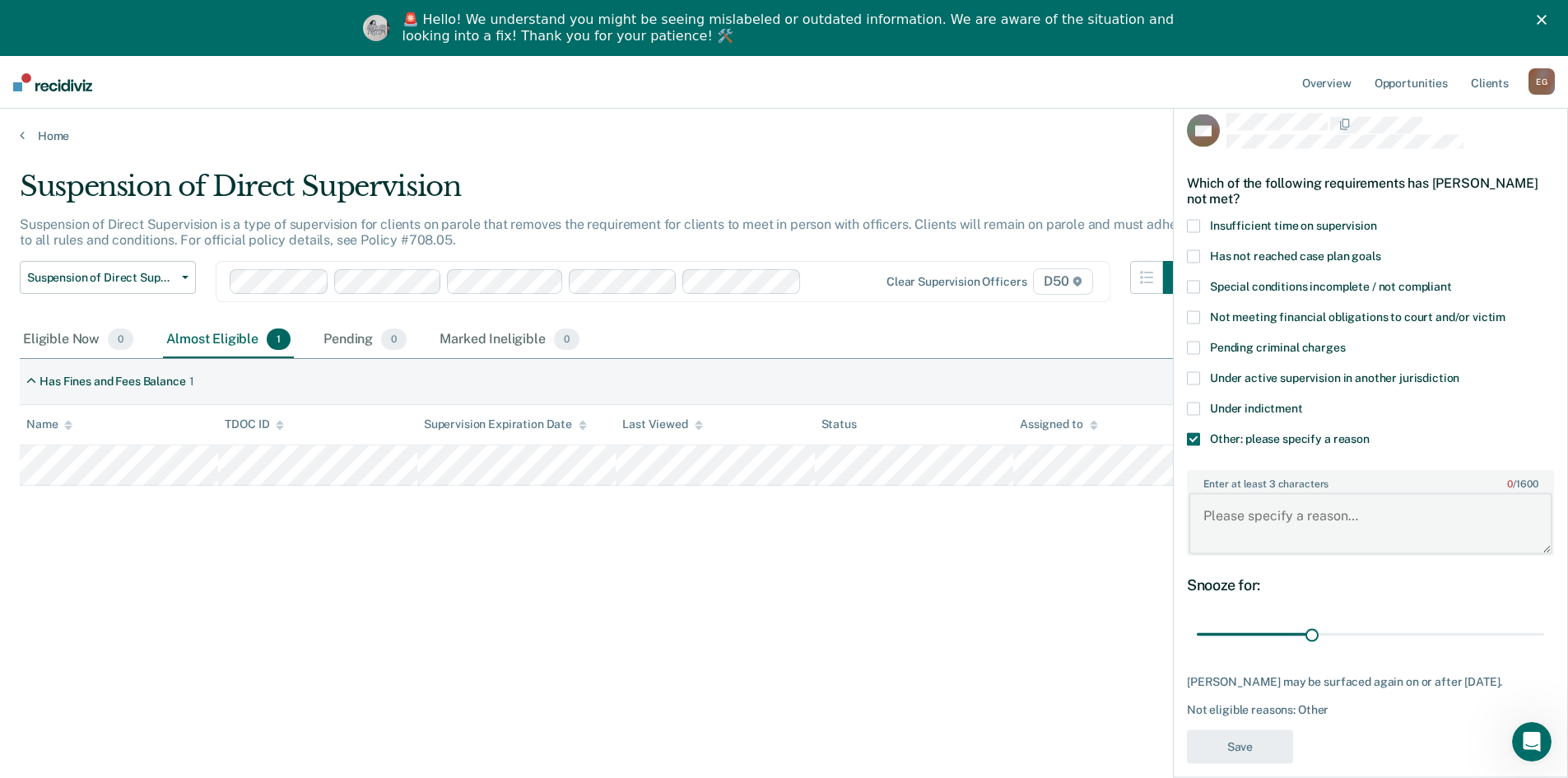
click at [1278, 529] on textarea "Enter at least 3 characters 0 / 1600" at bounding box center [1370, 524] width 364 height 61
click at [1327, 515] on textarea "Enter at least 3 characters 0 / 1600" at bounding box center [1370, 524] width 364 height 61
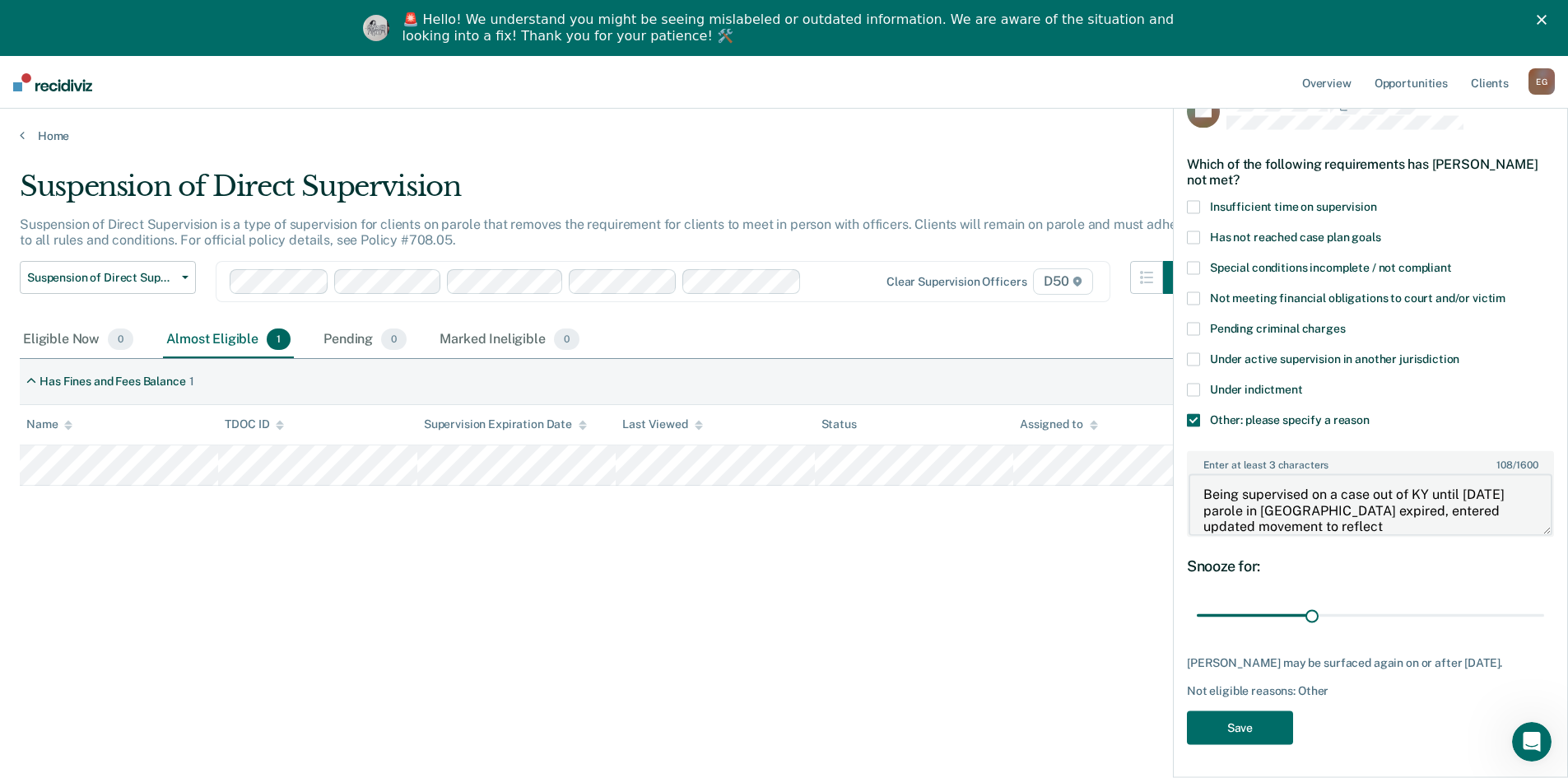
scroll to position [19, 0]
type textarea "Being supervised on a case out of KY until [DATE] parole in [GEOGRAPHIC_DATA] e…"
click at [1267, 715] on button "Save" at bounding box center [1240, 727] width 106 height 34
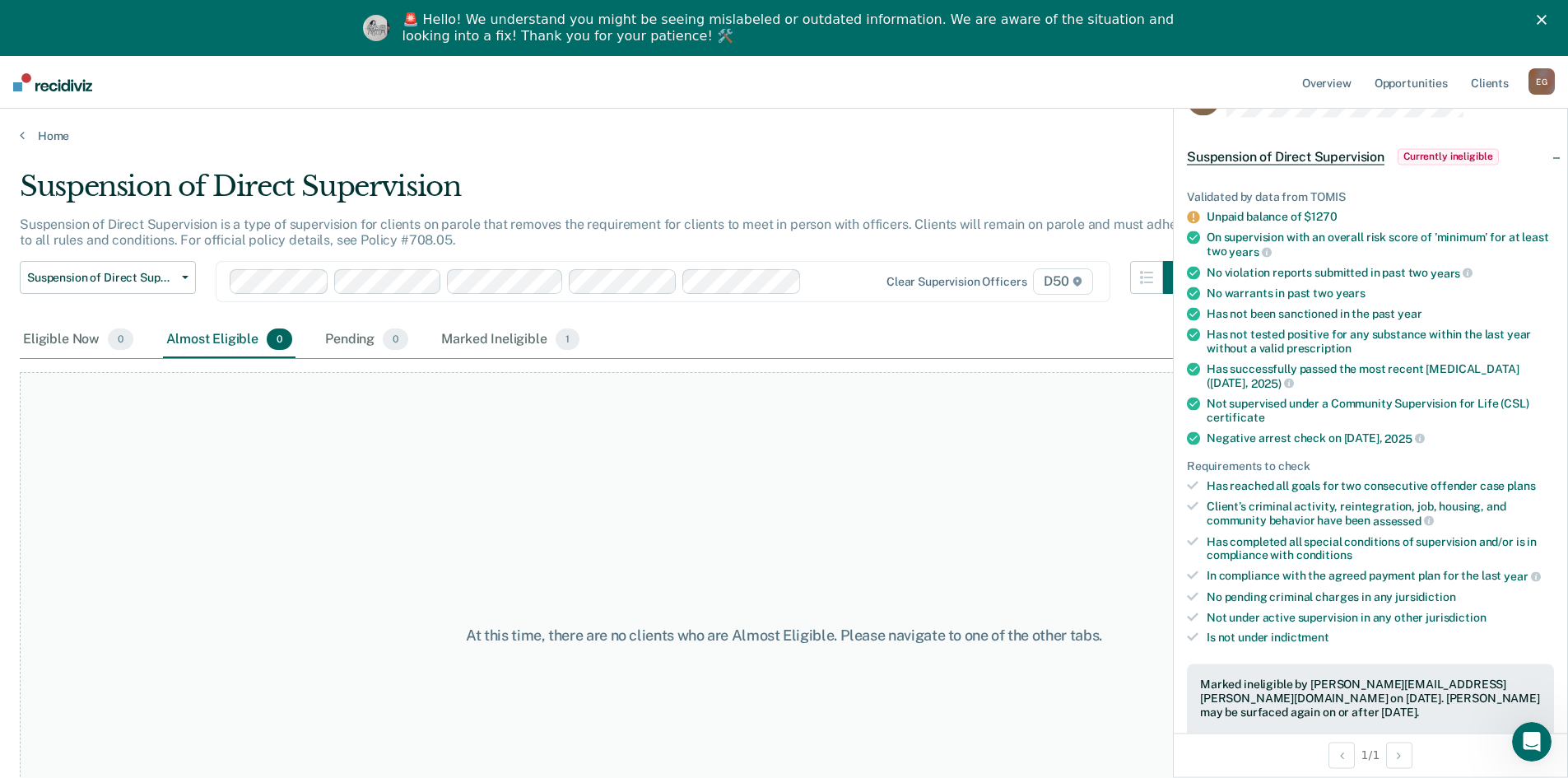
click at [927, 312] on div "Suspension of Direct Supervision Compliant Reporting Supervision Level Downgrad…" at bounding box center [607, 291] width 1176 height 61
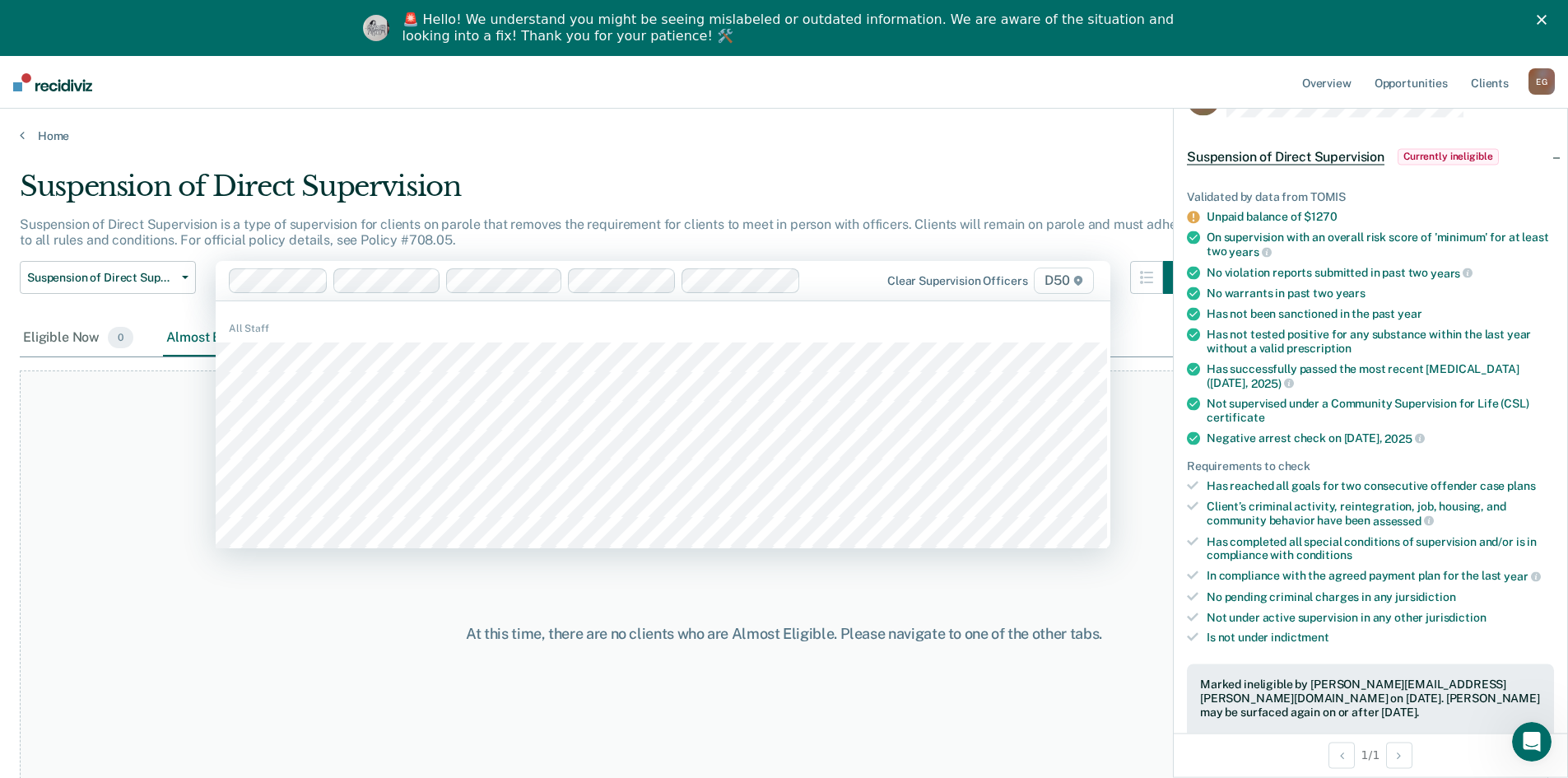
click at [1073, 283] on span "D50" at bounding box center [1064, 280] width 59 height 26
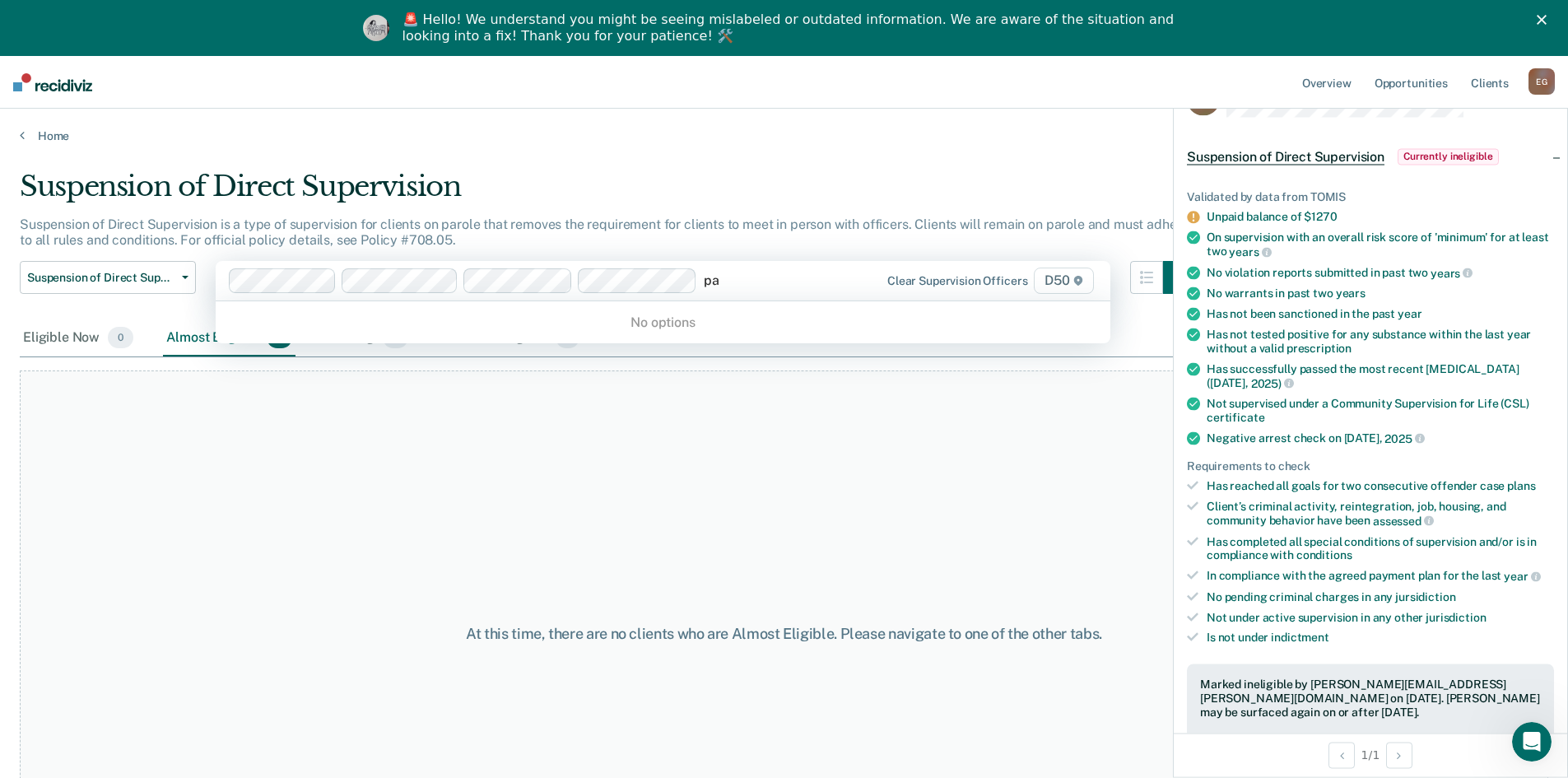
type input "p"
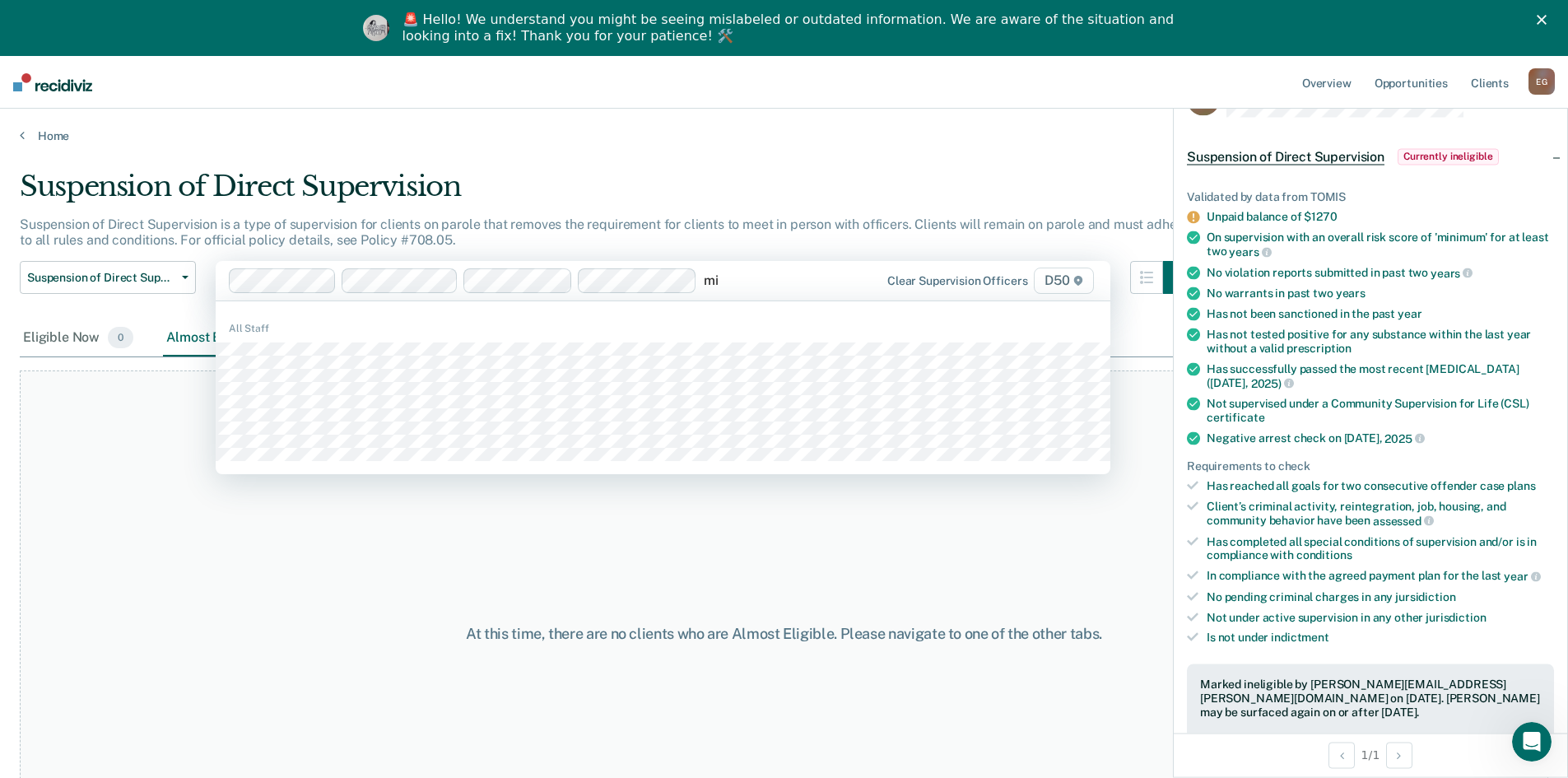
type input "m"
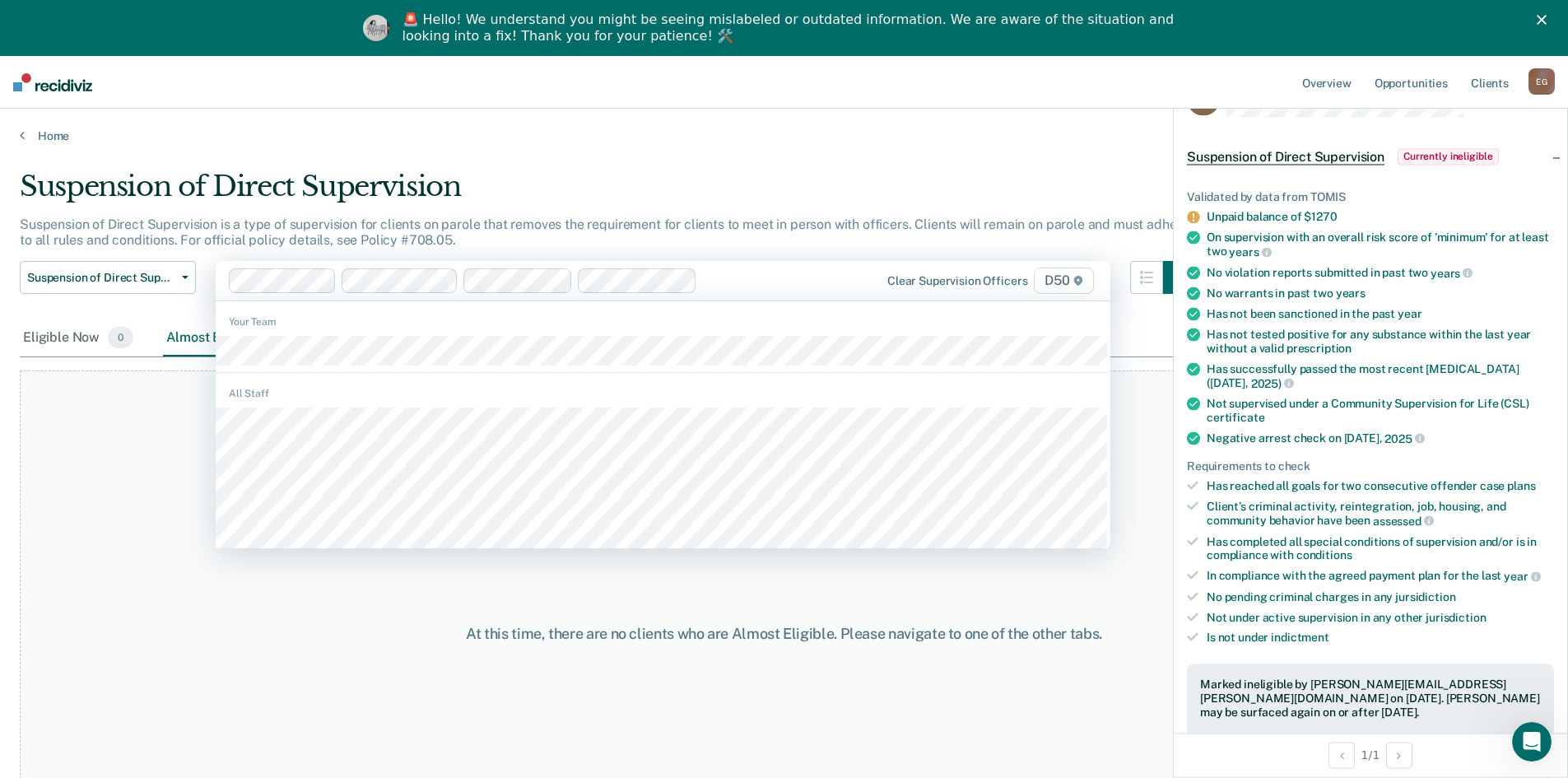
click at [700, 153] on main "Suspension of Direct Supervision Suspension of Direct Supervision is a type of …" at bounding box center [784, 487] width 1568 height 686
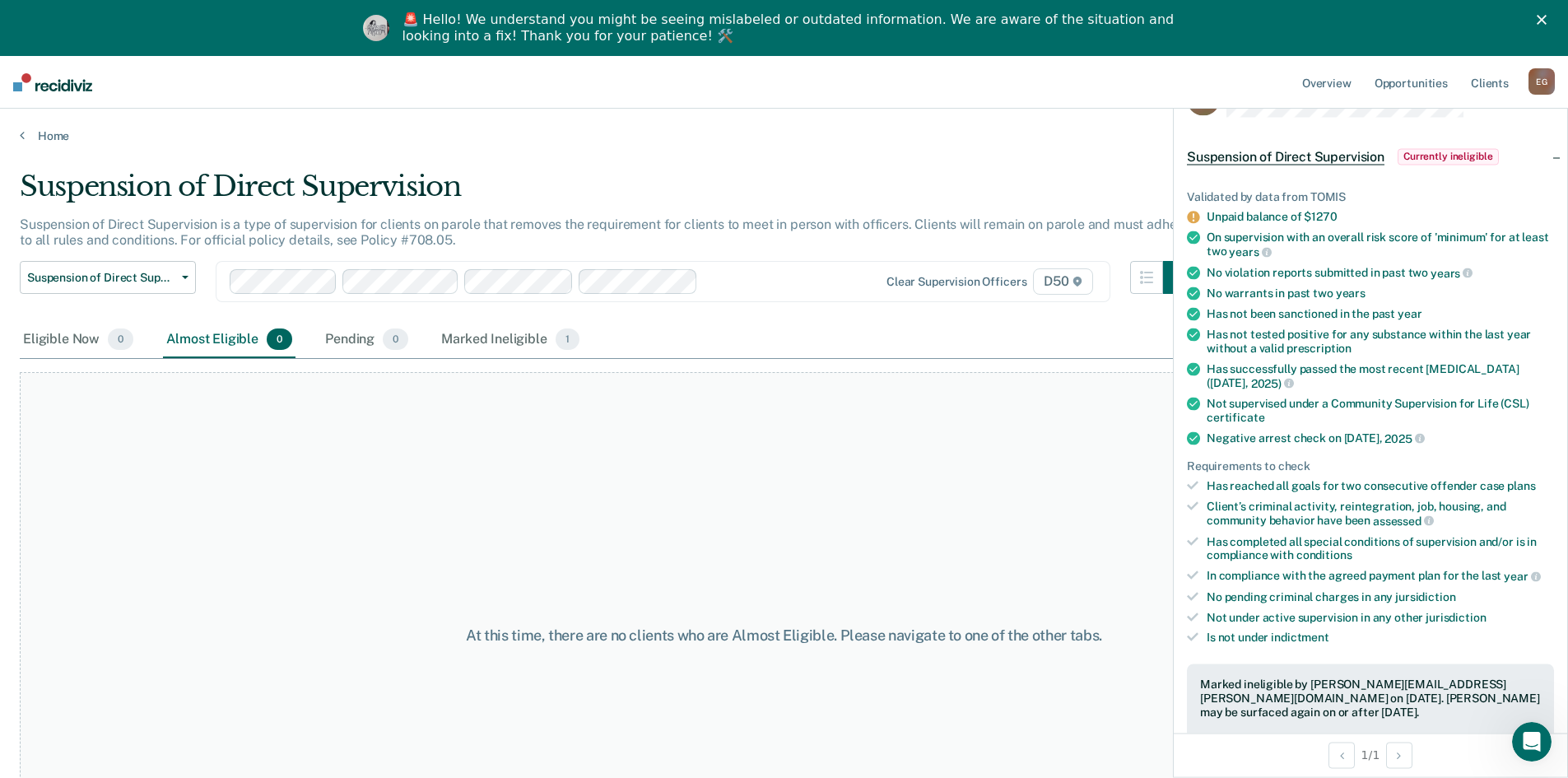
click at [749, 495] on div "At this time, there are no clients who are Almost Eligible. Please navigate to …" at bounding box center [783, 635] width 1528 height 528
click at [74, 345] on div "Eligible Now 0" at bounding box center [78, 340] width 117 height 36
click at [531, 337] on div "Marked Ineligible 1" at bounding box center [509, 340] width 144 height 36
